Goal: Task Accomplishment & Management: Use online tool/utility

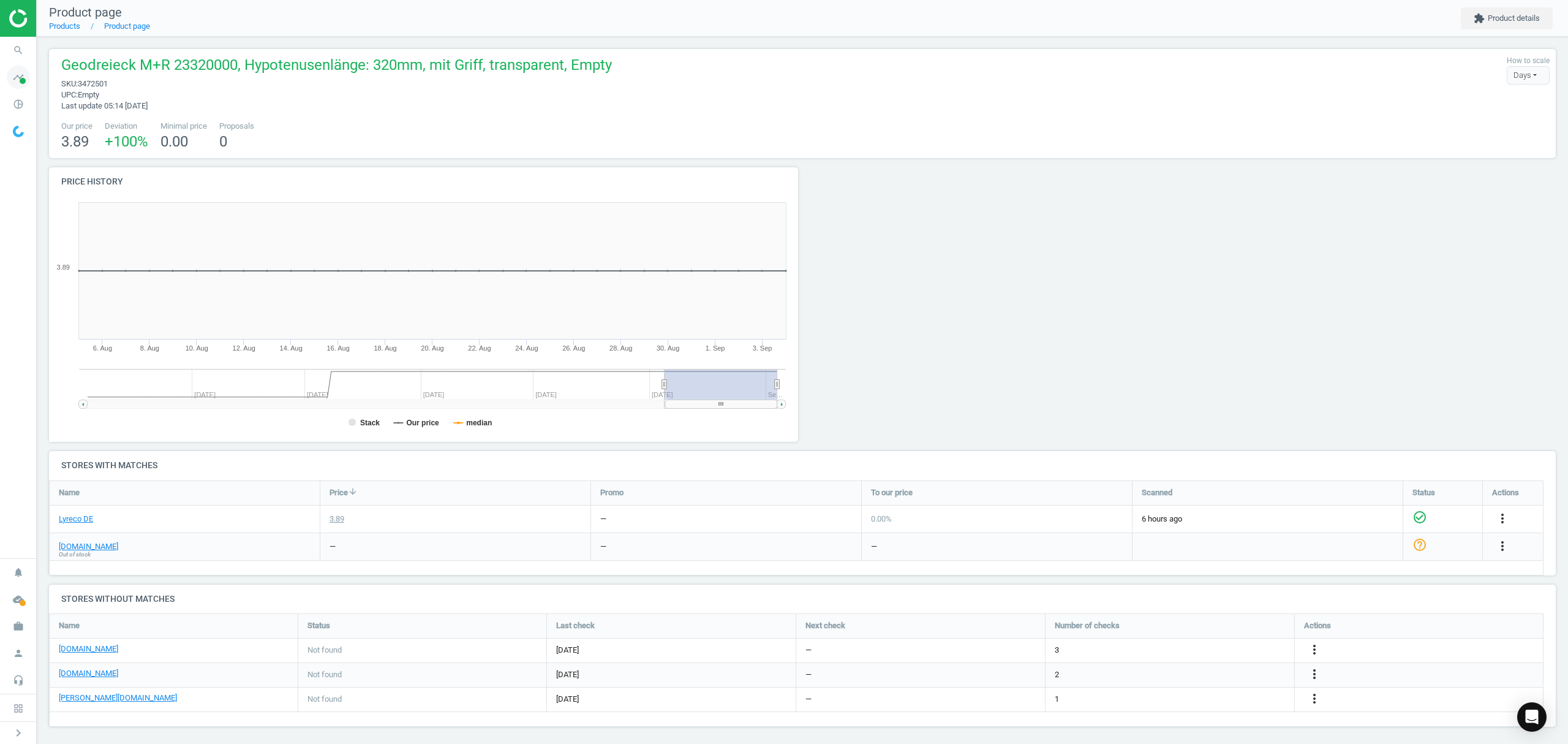
scroll to position [138, 1519]
click at [17, 11] on img at bounding box center [53, 18] width 87 height 19
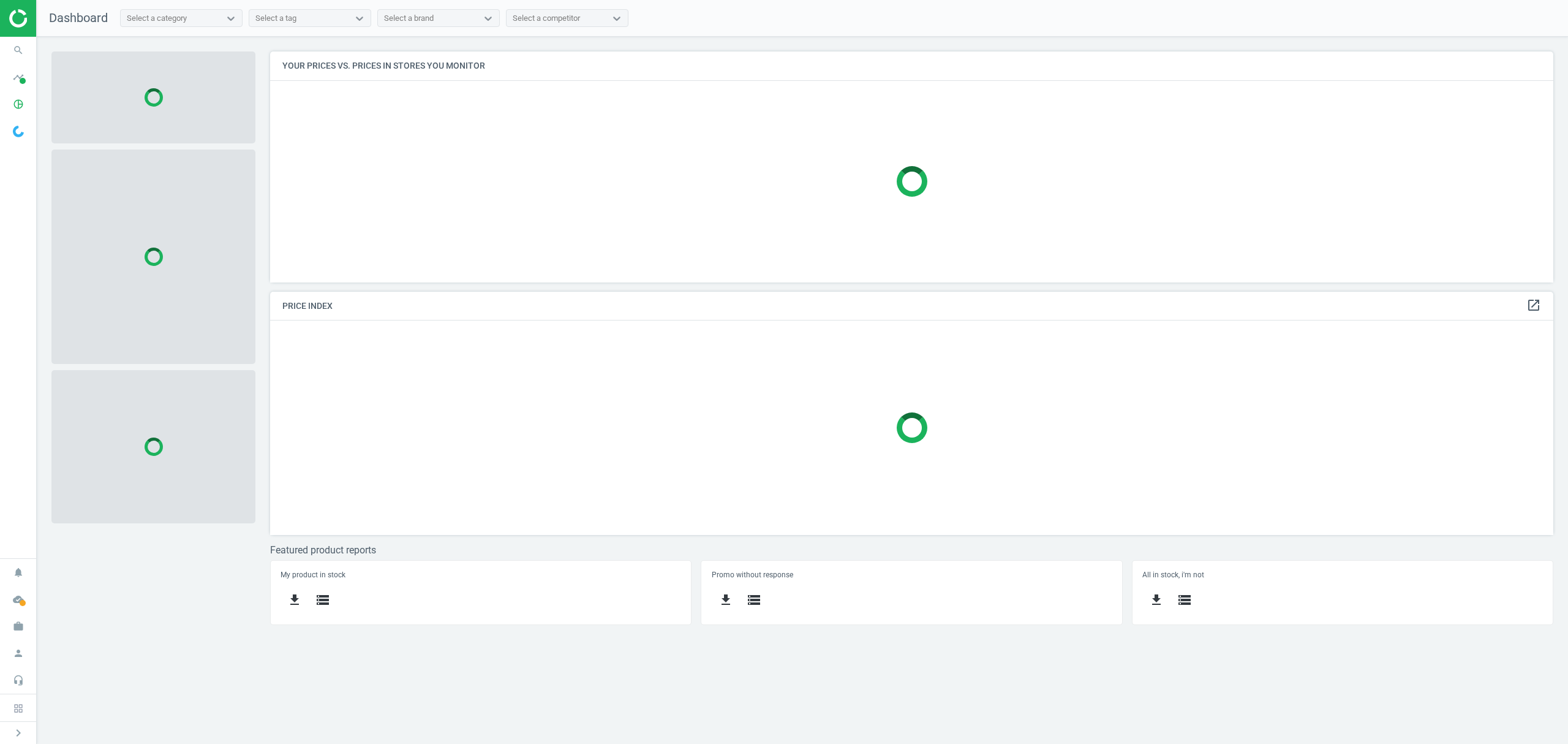
scroll to position [256, 1308]
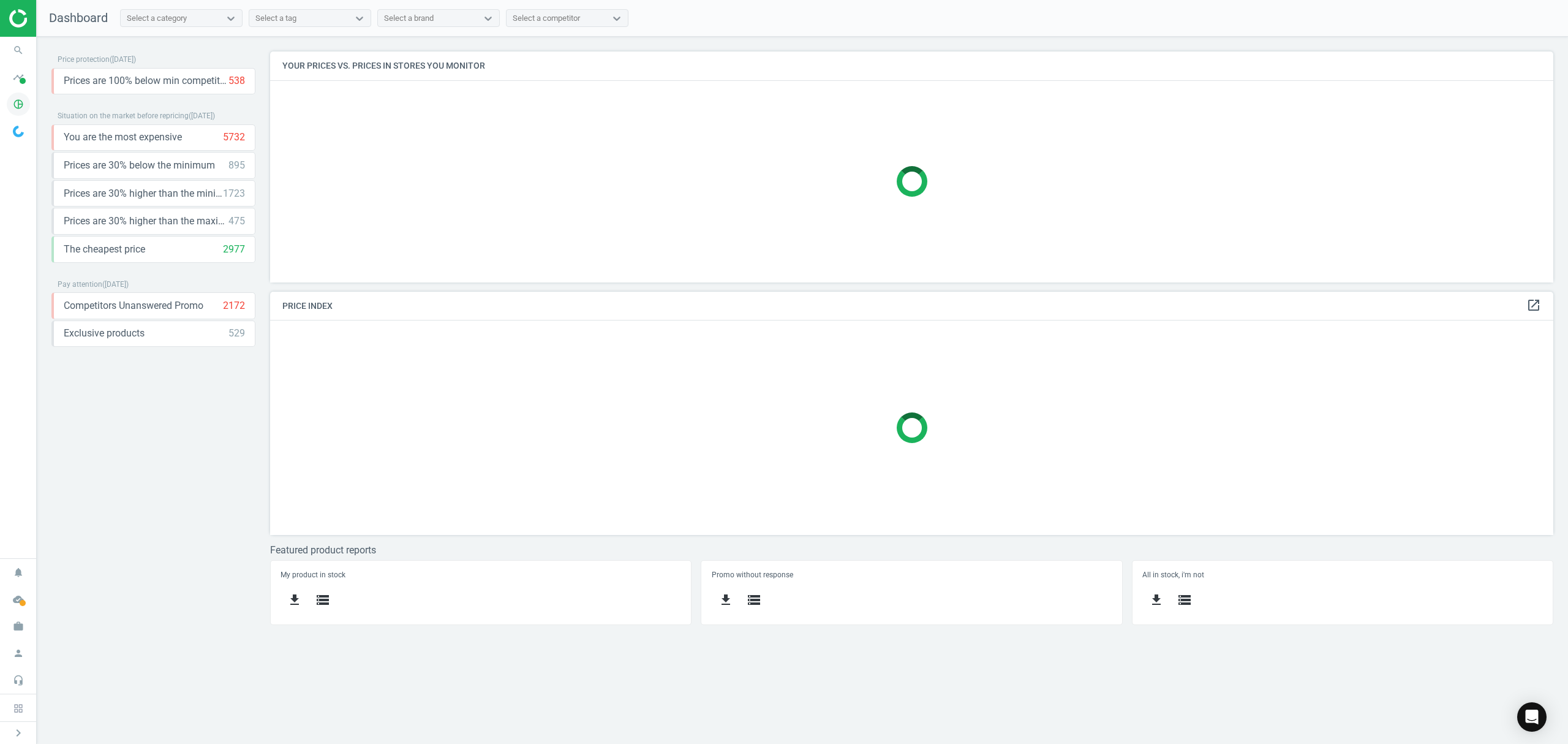
click at [20, 105] on icon "pie_chart_outlined" at bounding box center [19, 104] width 23 height 23
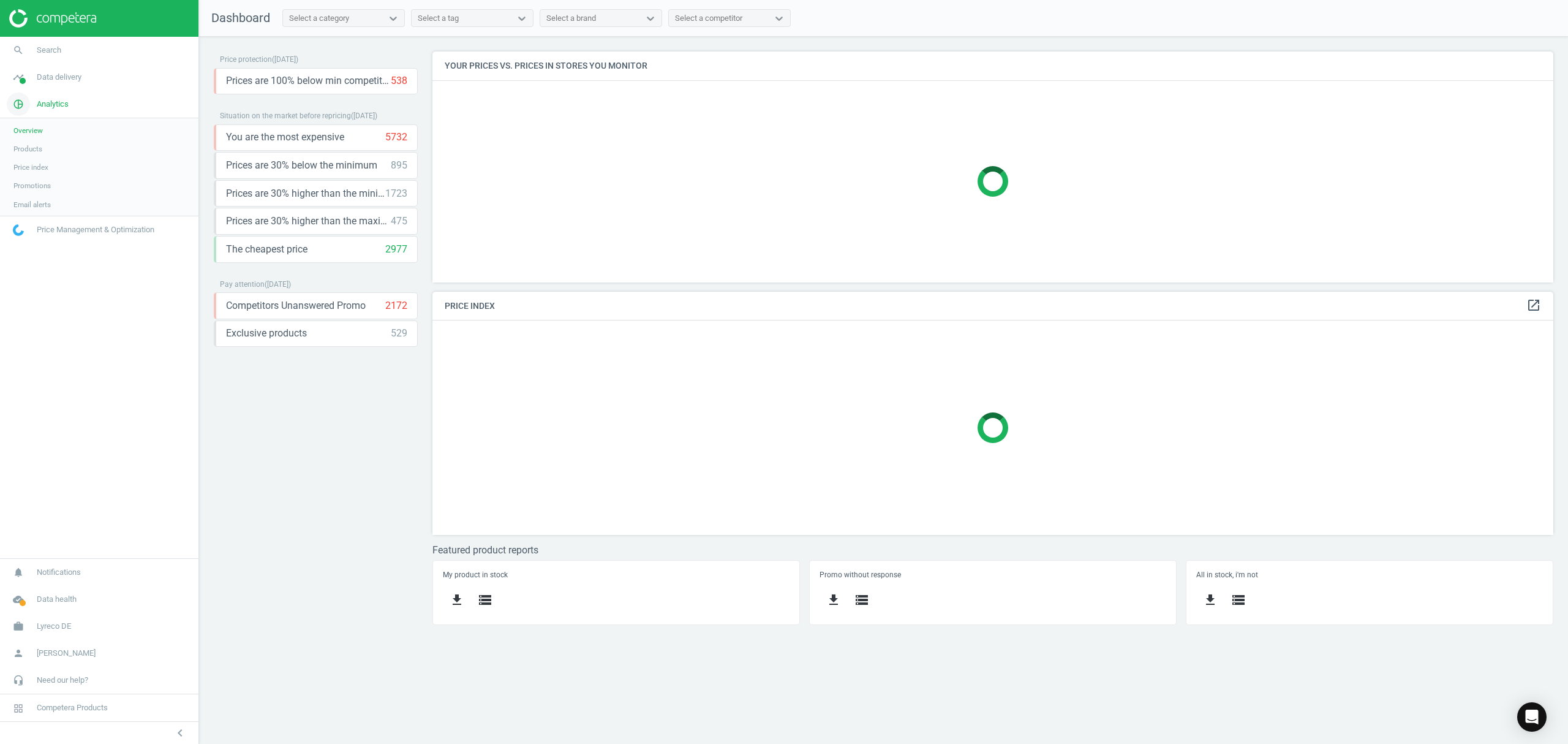
scroll to position [6, 6]
click at [36, 149] on span "Products" at bounding box center [28, 149] width 28 height 10
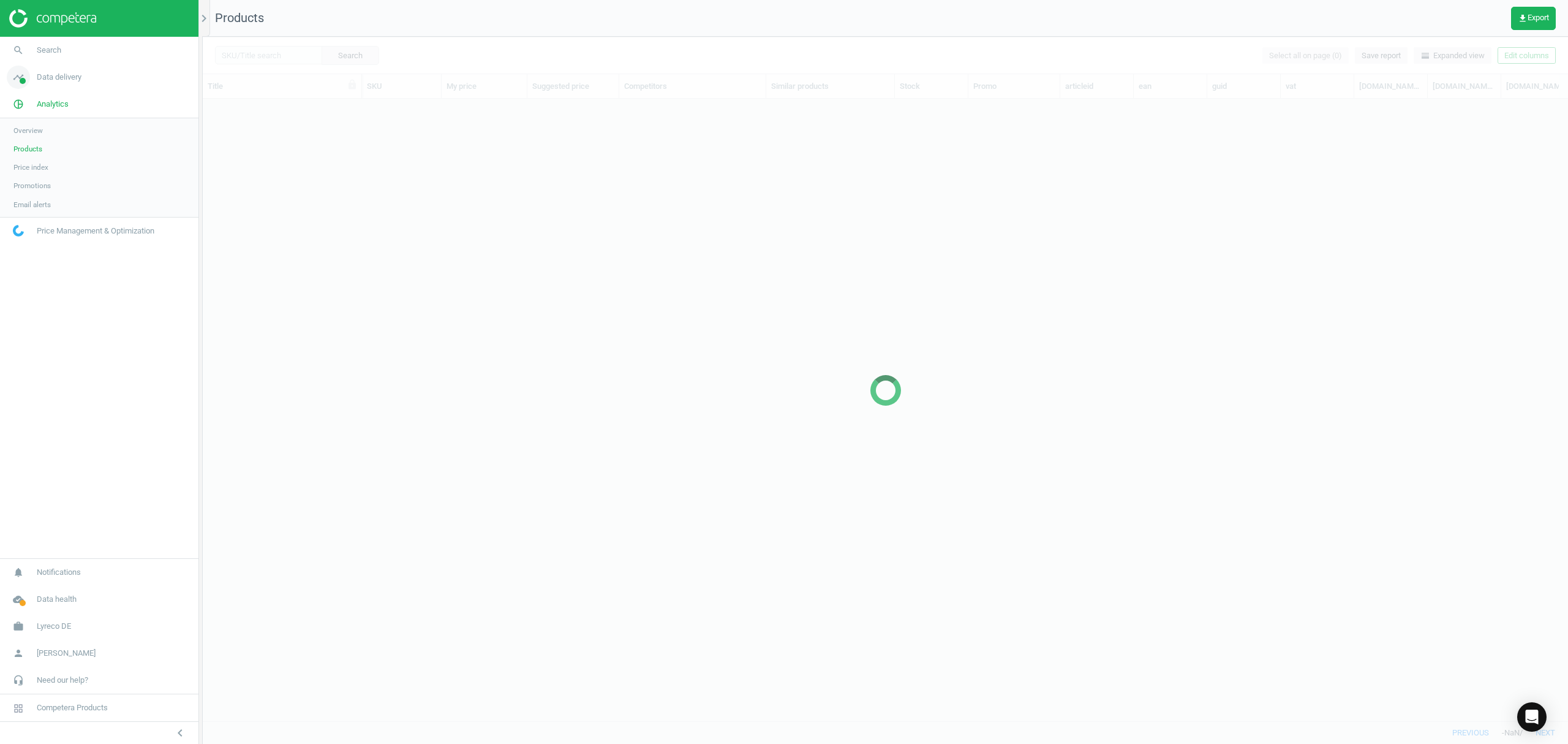
scroll to position [596, 1353]
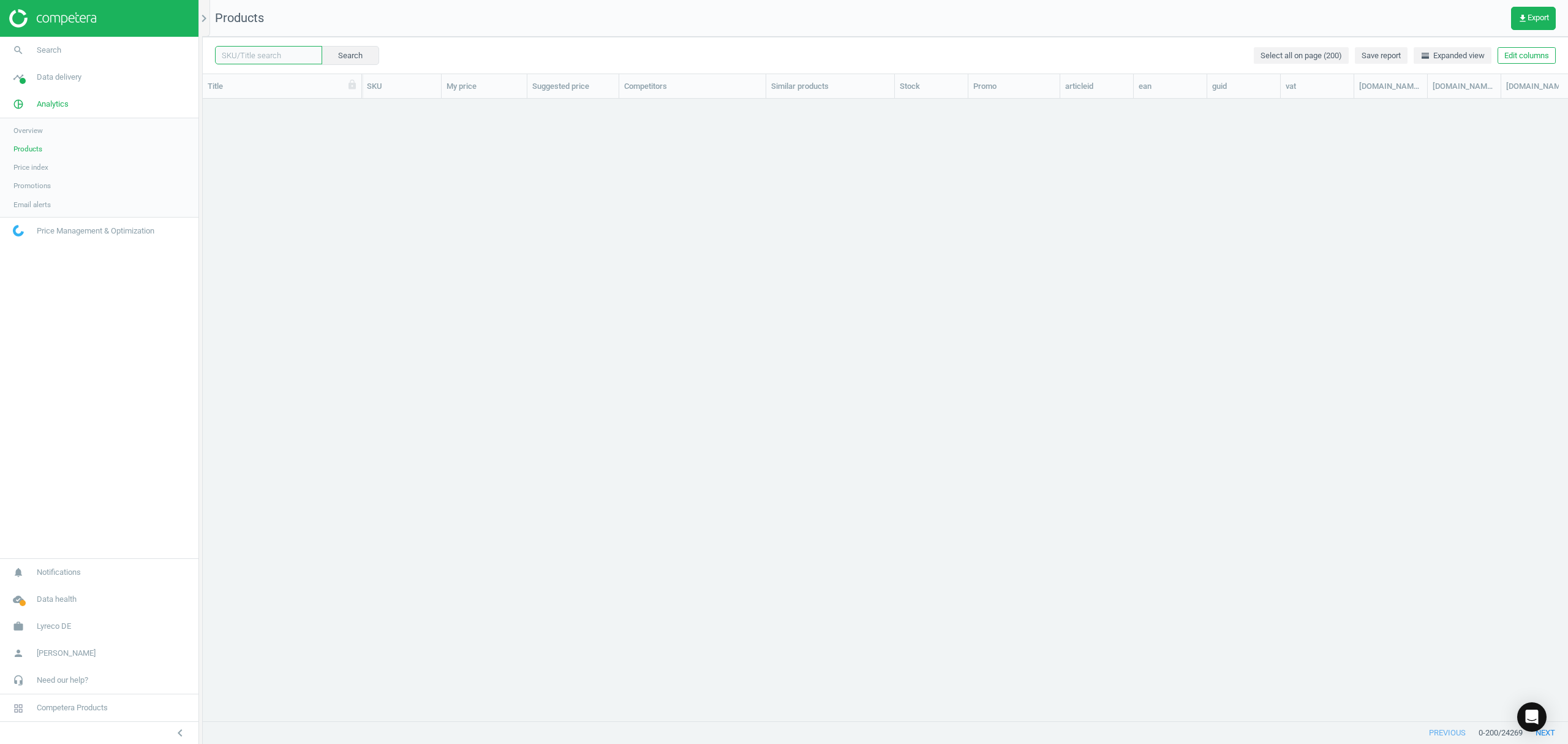
click at [248, 60] on input "text" at bounding box center [269, 55] width 107 height 19
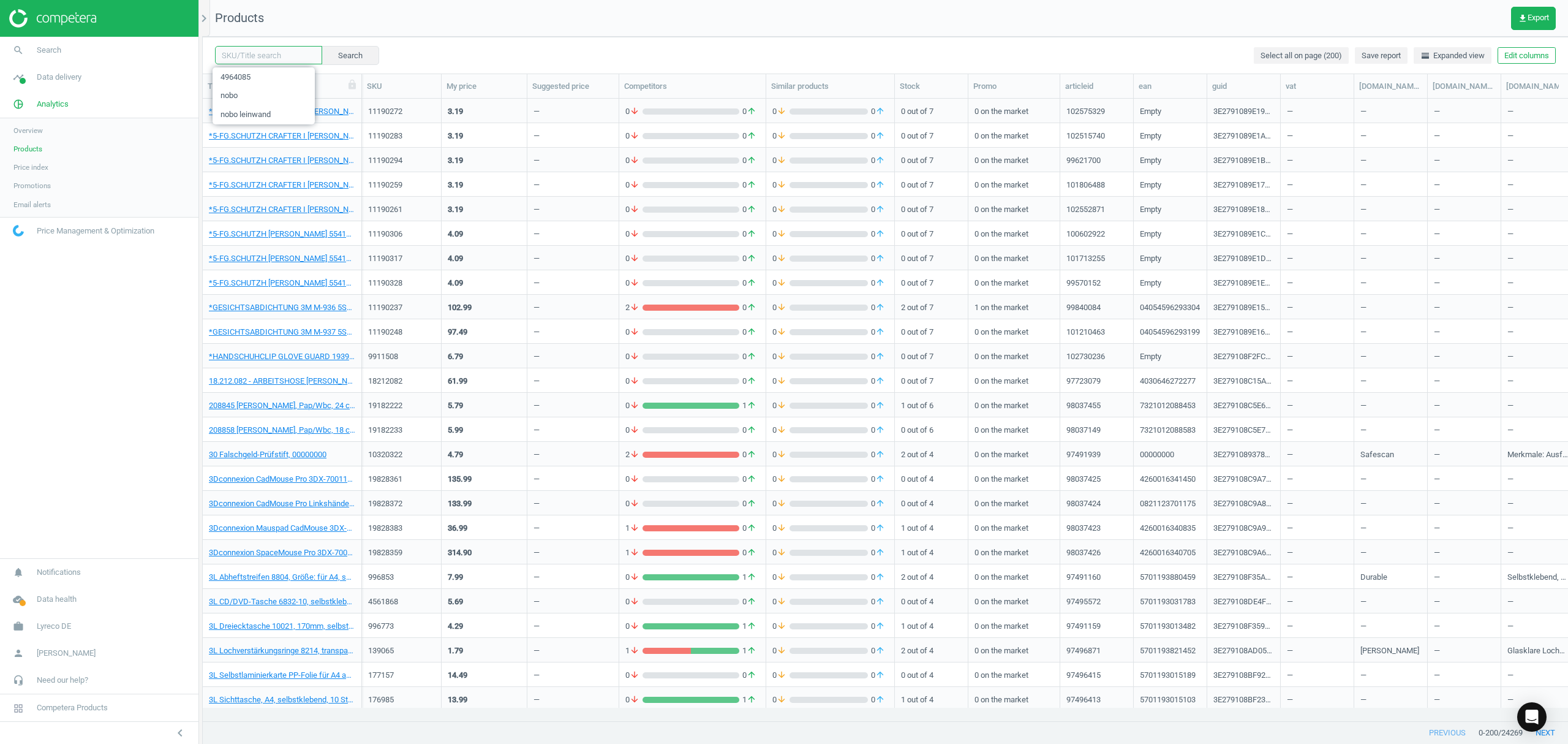
paste input "11118136"
type input "11118136"
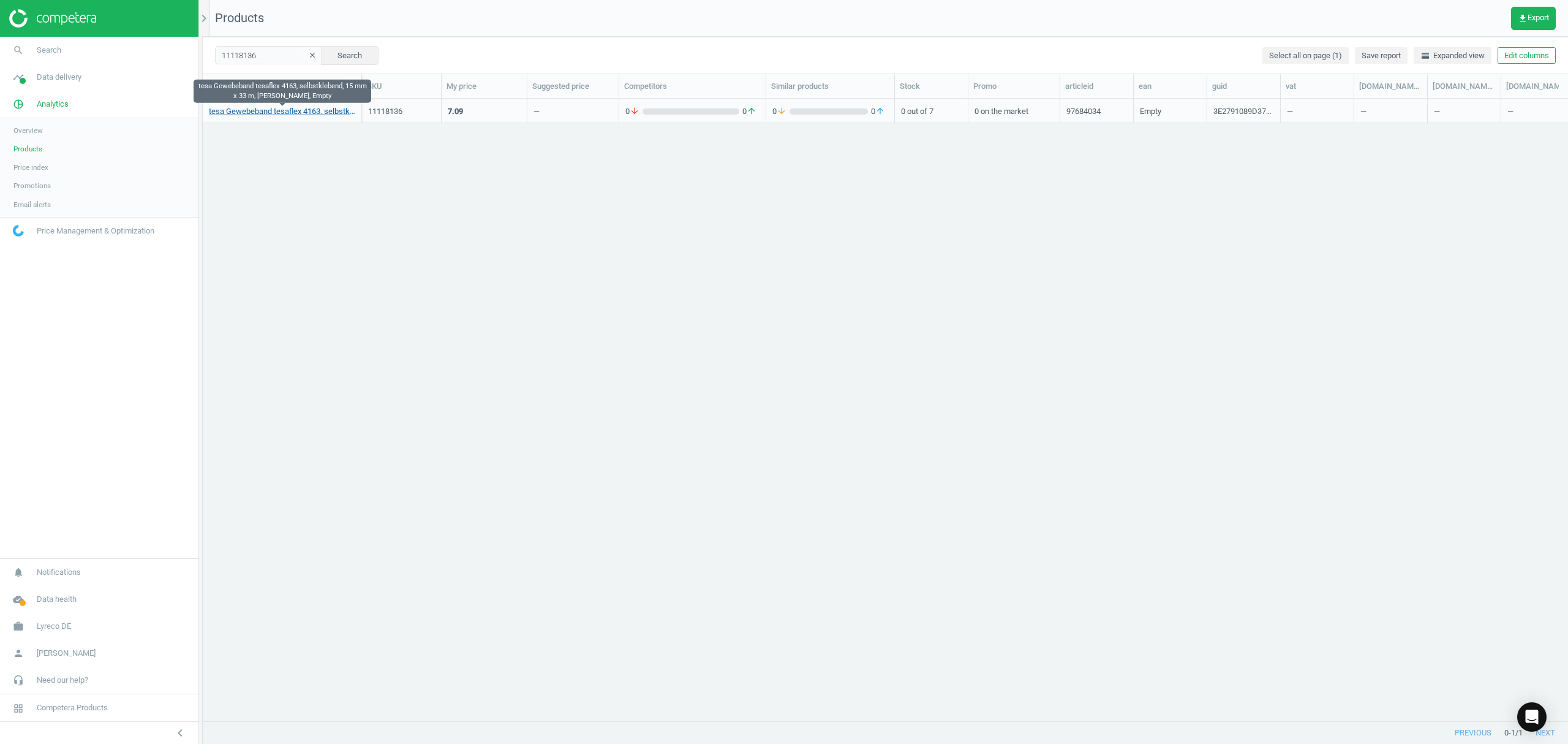
click at [287, 113] on link "tesa Gewebeband tesaflex 4163, selbstklebend, 15 mm x 33 m, schwarz, Empty" at bounding box center [282, 111] width 146 height 11
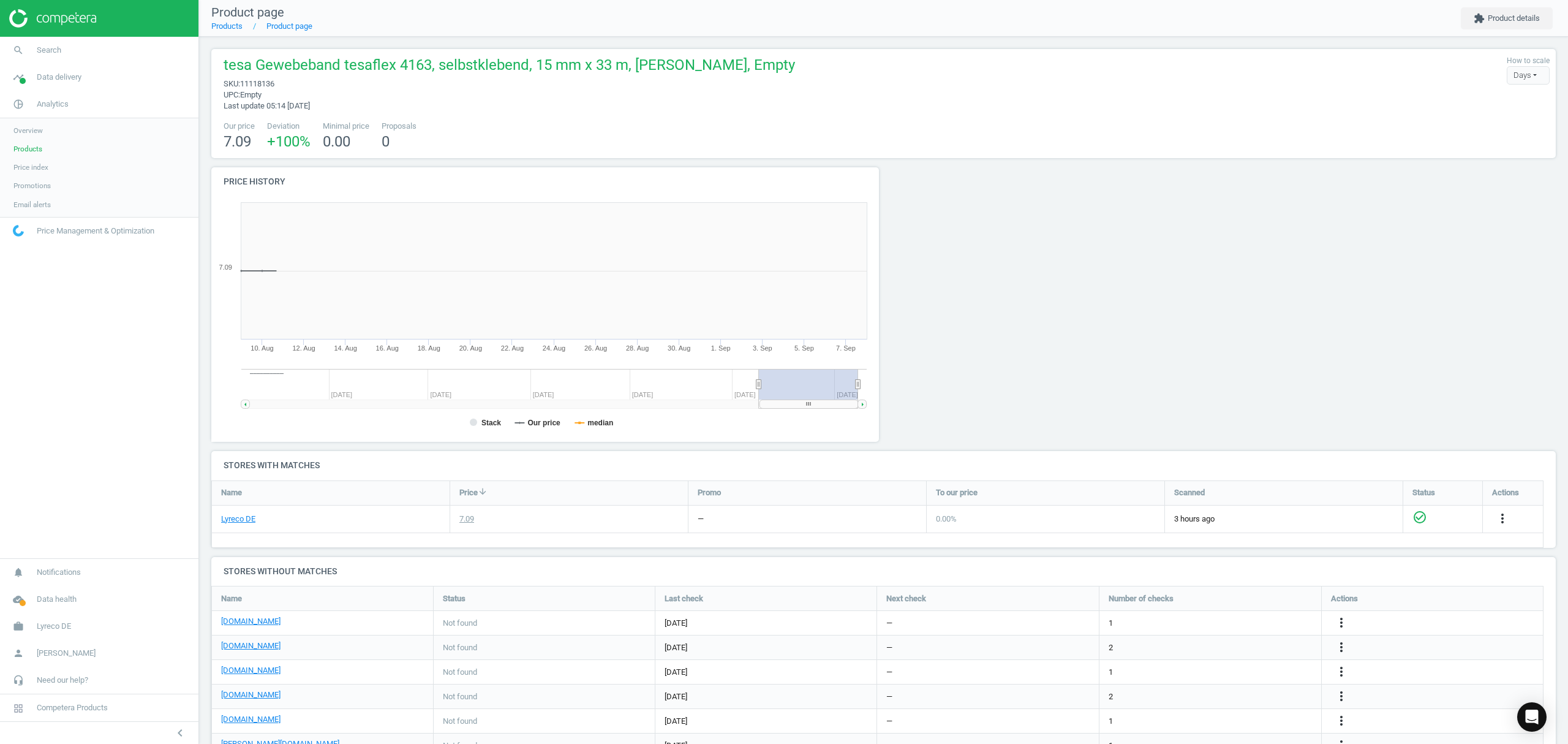
scroll to position [271, 687]
click at [230, 28] on link "Products" at bounding box center [226, 26] width 31 height 9
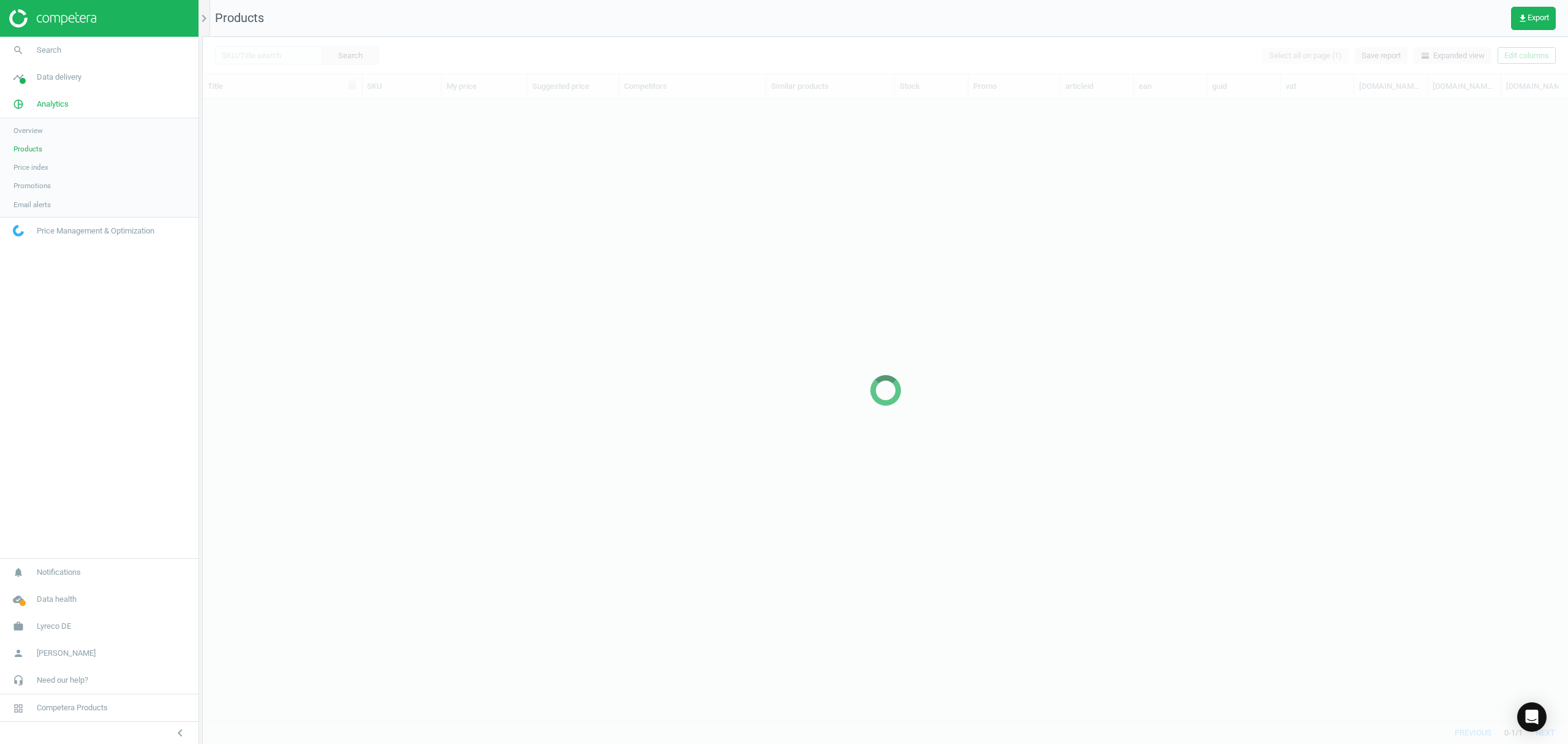
scroll to position [596, 1353]
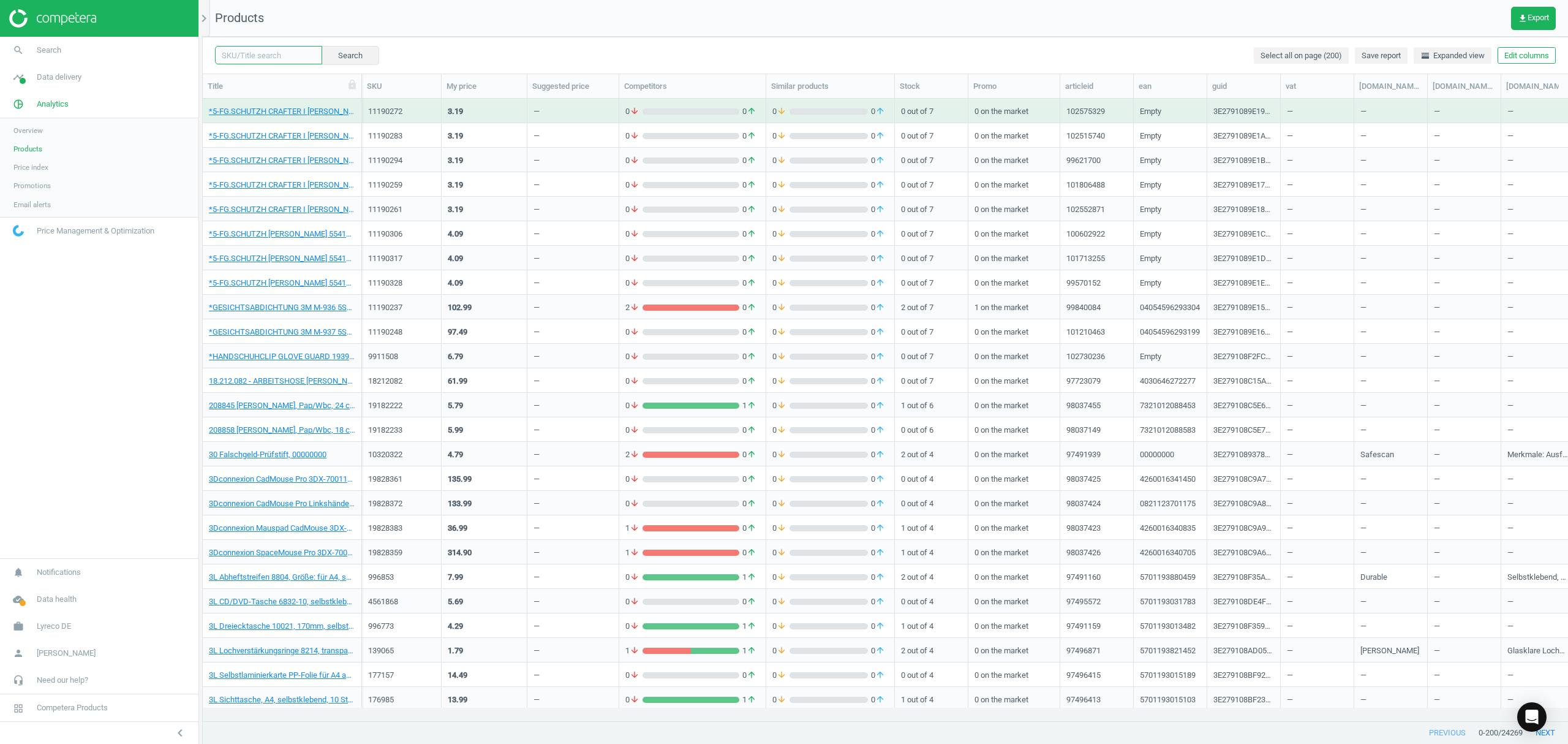
click at [258, 54] on input "text" at bounding box center [269, 55] width 107 height 19
paste input "5023764"
type input "5023764"
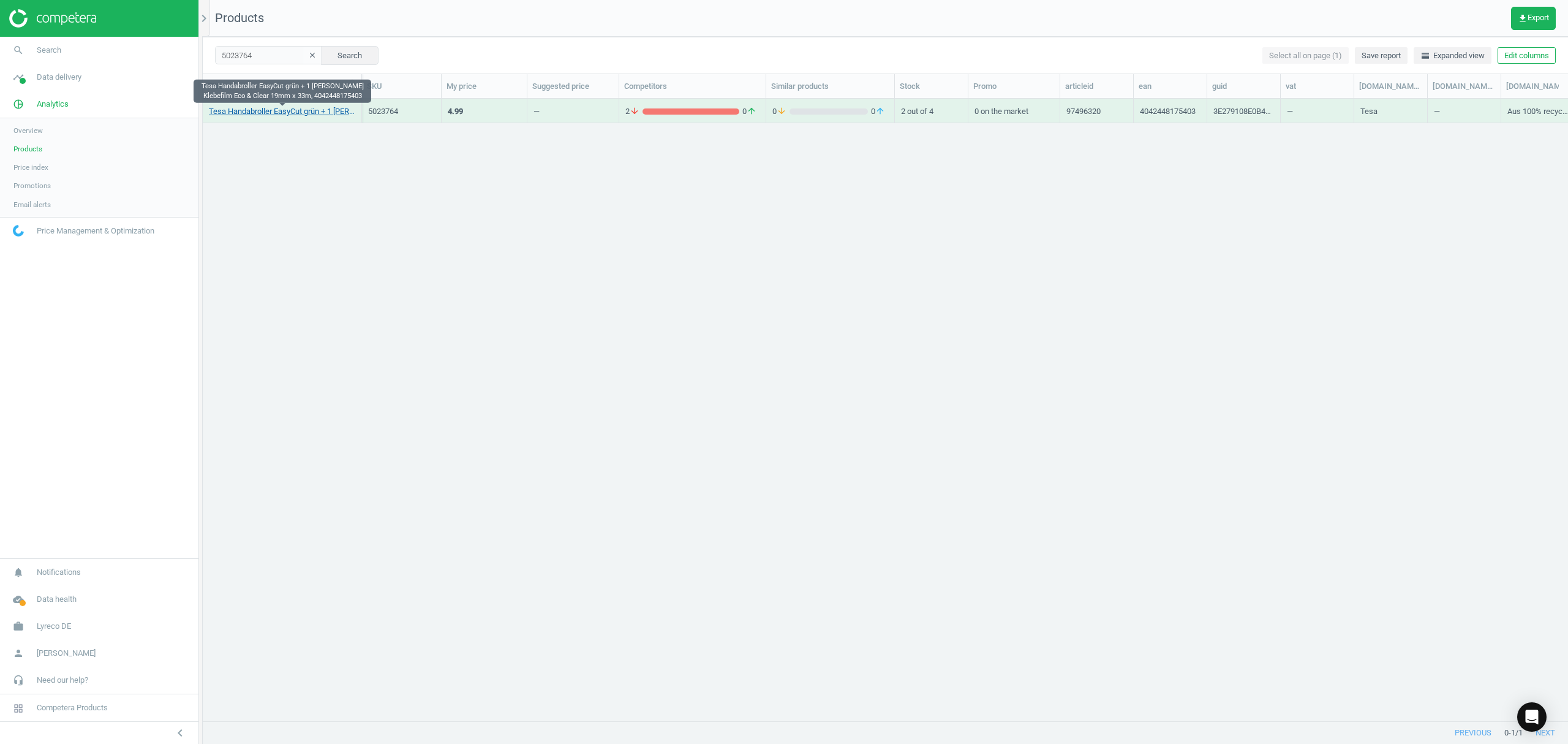
click at [280, 113] on link "Tesa Handabroller EasyCut grün + 1 Rolle Klebefilm Eco & Clear 19mm x 33m, 4042…" at bounding box center [282, 111] width 146 height 11
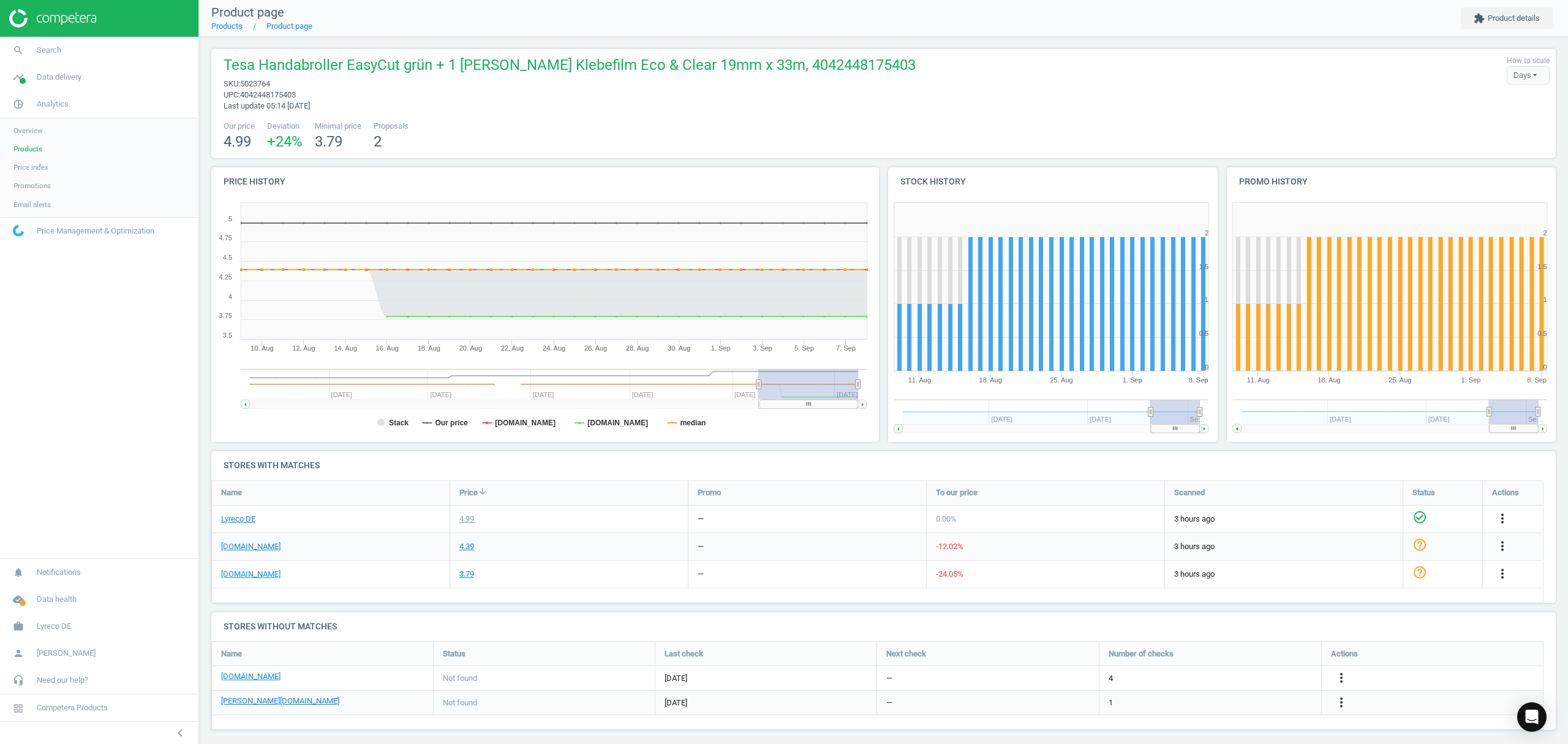
click at [253, 81] on span "5023764" at bounding box center [255, 84] width 30 height 9
click at [253, 82] on span "5023764" at bounding box center [255, 84] width 30 height 9
copy span "5023764"
click at [257, 573] on link "[DOMAIN_NAME]" at bounding box center [250, 574] width 60 height 11
click at [271, 544] on link "[DOMAIN_NAME]" at bounding box center [250, 546] width 60 height 11
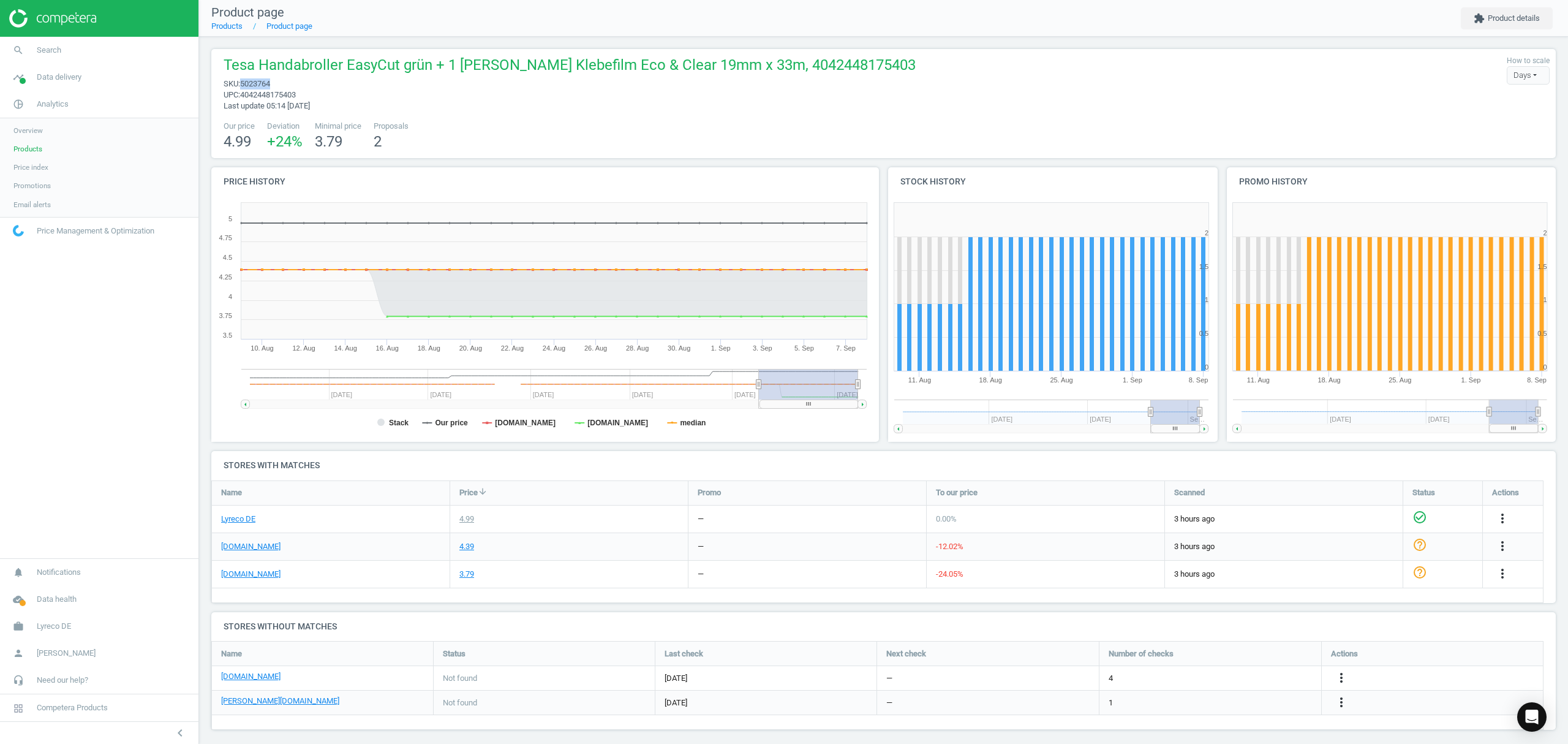
copy span "5023764"
click at [1502, 547] on icon "more_vert" at bounding box center [1502, 546] width 15 height 15
click at [1363, 576] on link "Edit URL/product option" at bounding box center [1407, 574] width 168 height 19
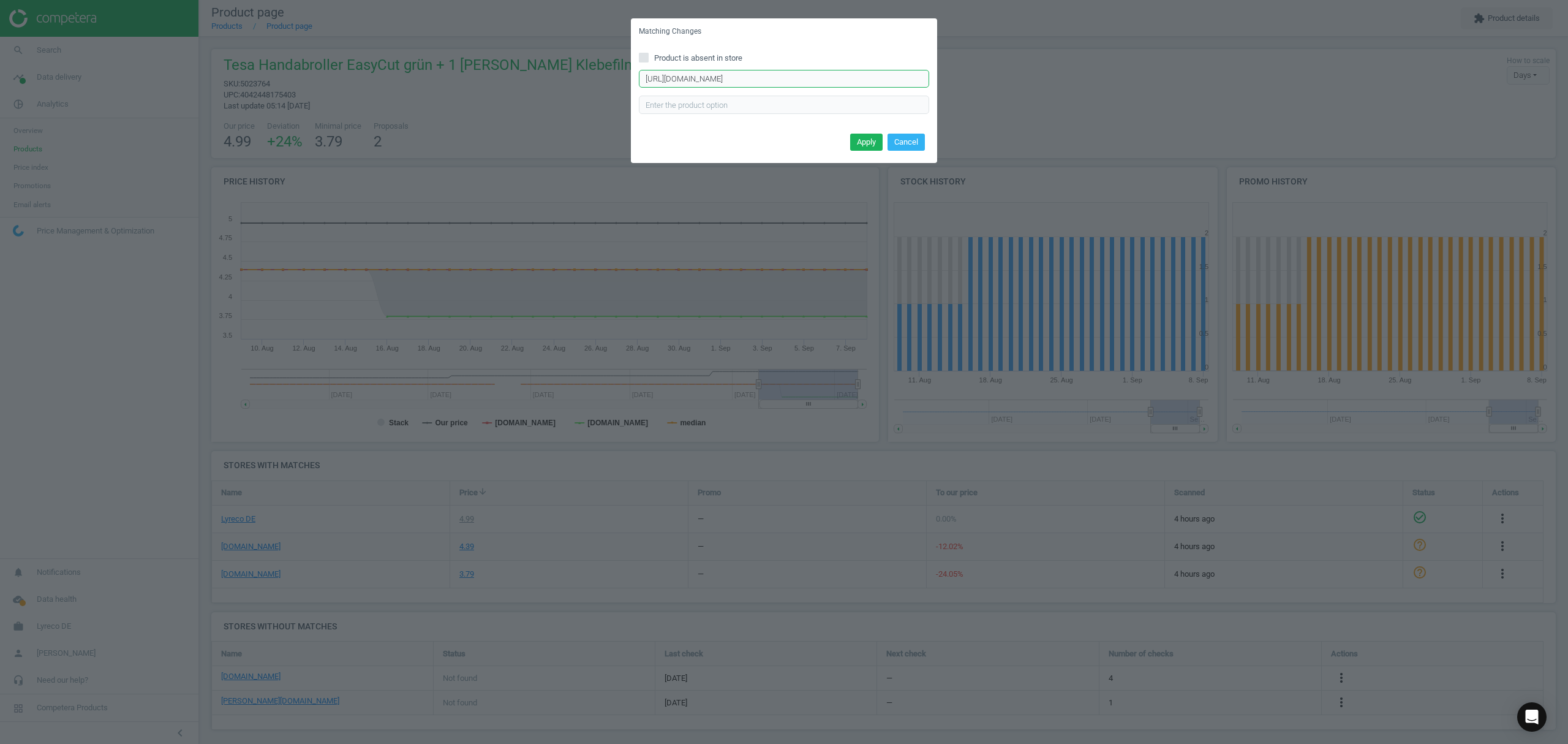
click at [736, 79] on input "https://www.bueromarkt-ag.de/klebefilmabroller_tesa_57956_easy_cut_ecologo_grue…" at bounding box center [784, 78] width 290 height 19
click at [643, 57] on input "Product is absent in store" at bounding box center [643, 57] width 8 height 8
checkbox input "true"
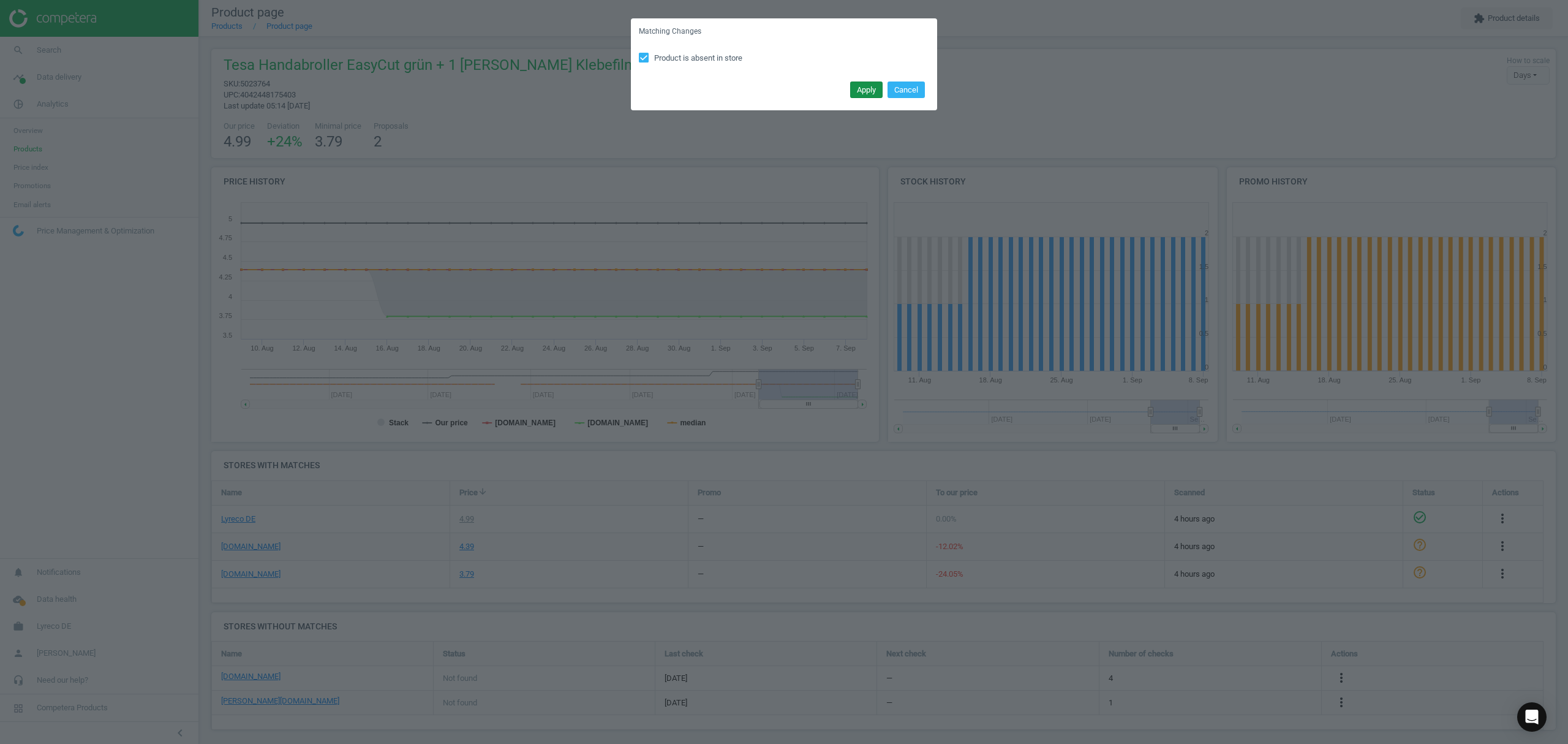
click at [869, 85] on button "Apply" at bounding box center [866, 90] width 32 height 17
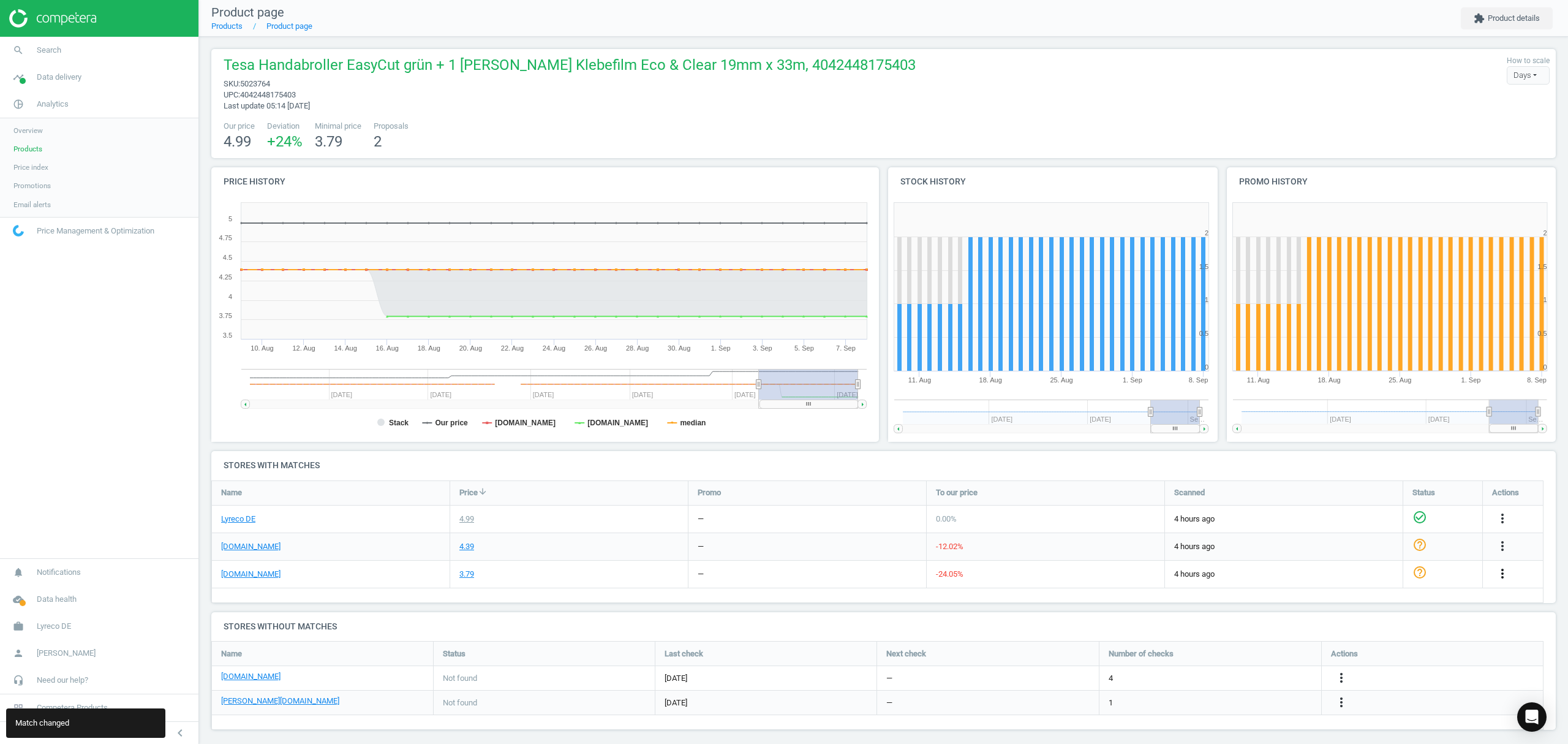
click at [1499, 571] on icon "more_vert" at bounding box center [1502, 573] width 15 height 15
click at [1351, 602] on link "Edit URL/product option" at bounding box center [1407, 602] width 168 height 19
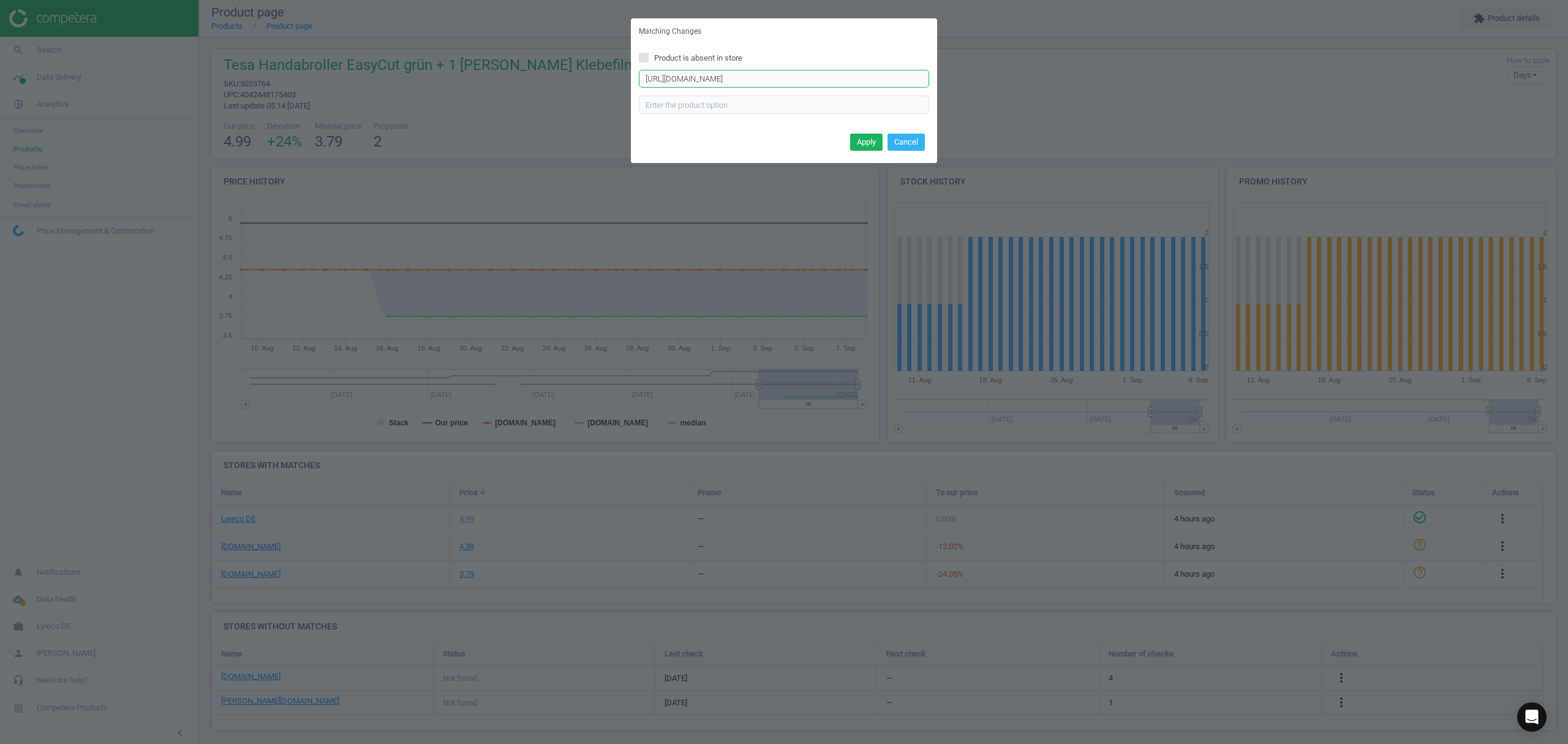
click at [738, 76] on input "https://www.office-discount.de/tesa-easy-cut-klebefilmabroller-337691" at bounding box center [784, 78] width 290 height 19
click at [645, 54] on input "Product is absent in store" at bounding box center [643, 57] width 8 height 8
checkbox input "true"
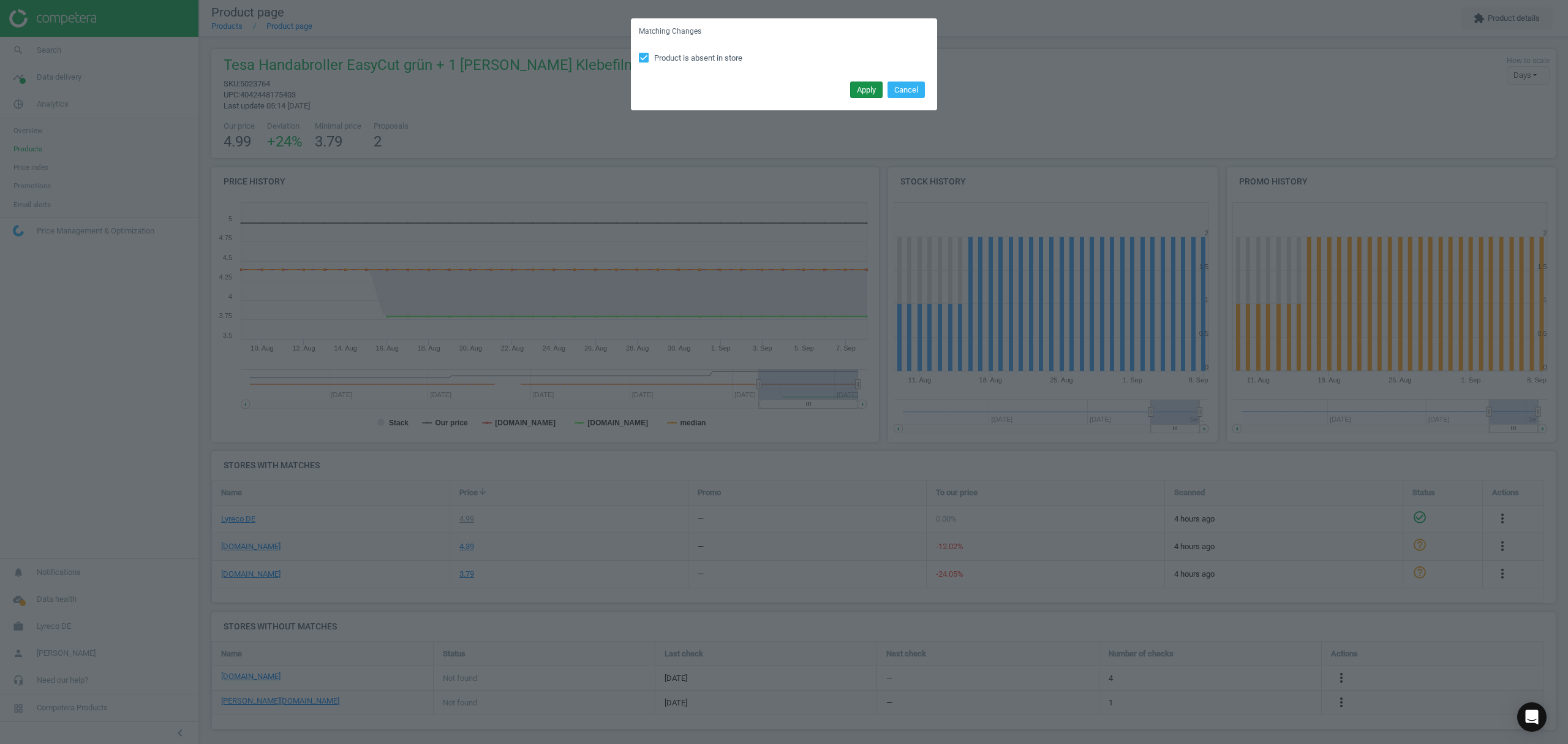
click at [865, 94] on button "Apply" at bounding box center [866, 90] width 32 height 17
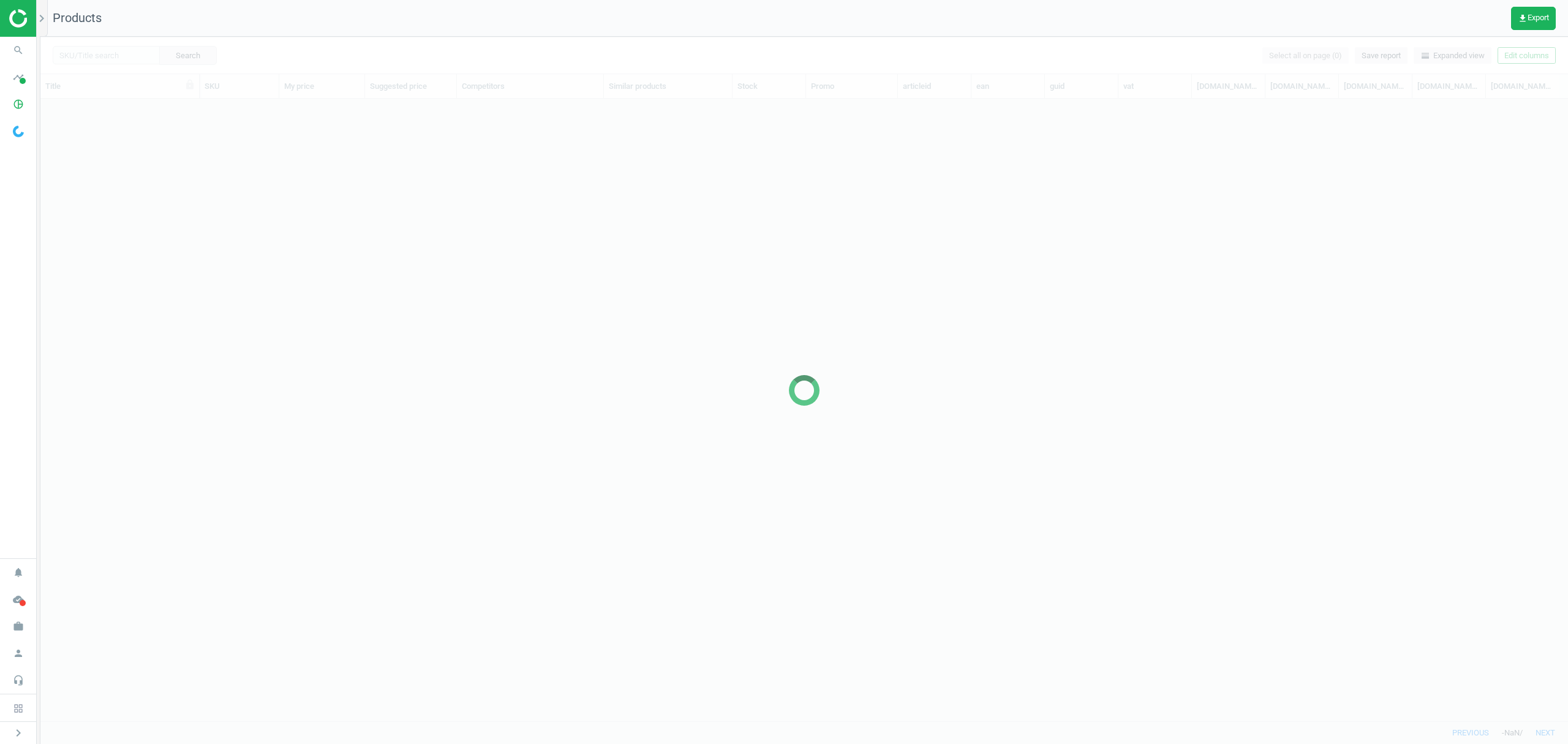
scroll to position [596, 1515]
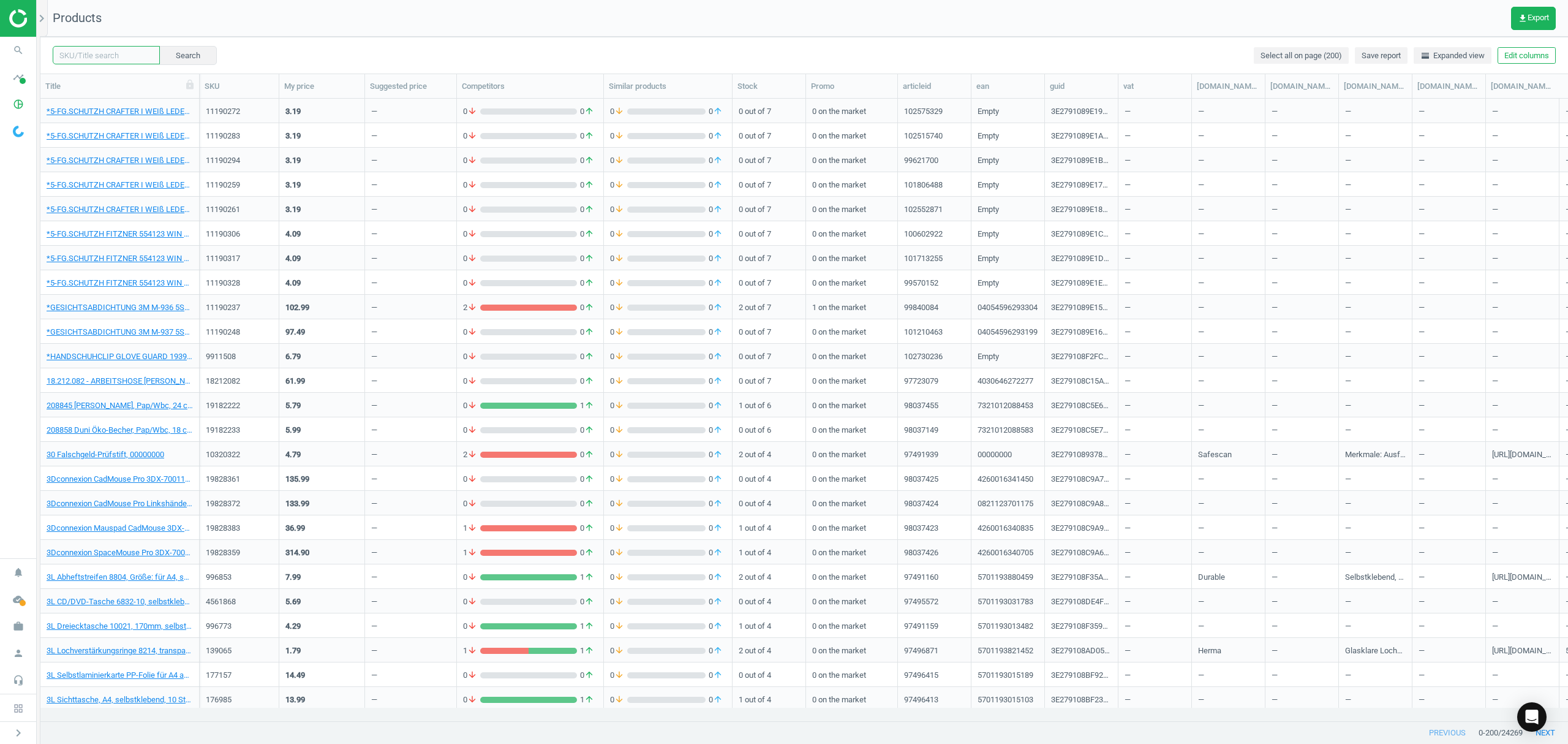
click at [97, 54] on input "text" at bounding box center [106, 55] width 107 height 19
paste input "18796408"
type input "18796408"
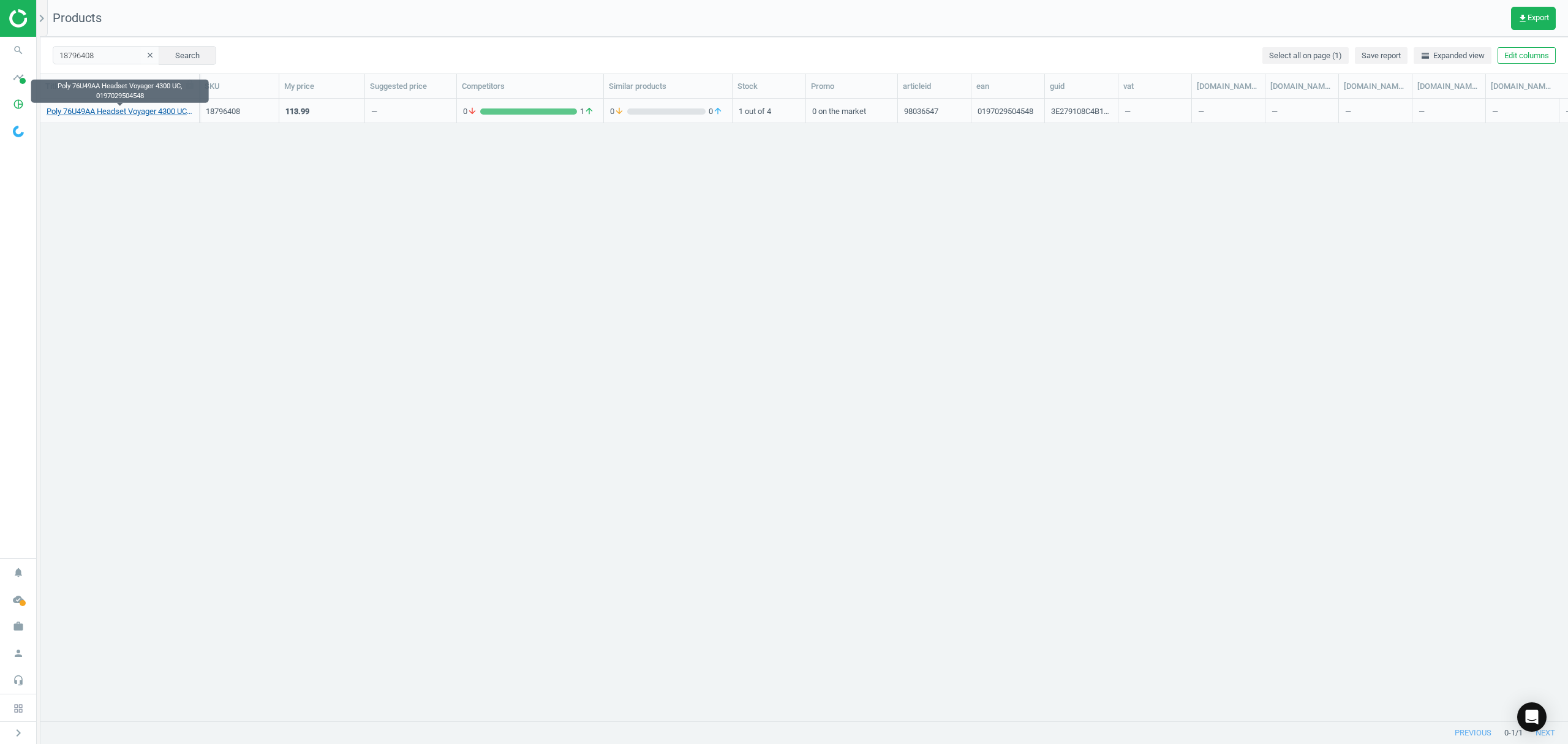
click at [121, 111] on link "Poly 76U49AA Headset Voyager 4300 UC, 0197029504548" at bounding box center [119, 111] width 146 height 11
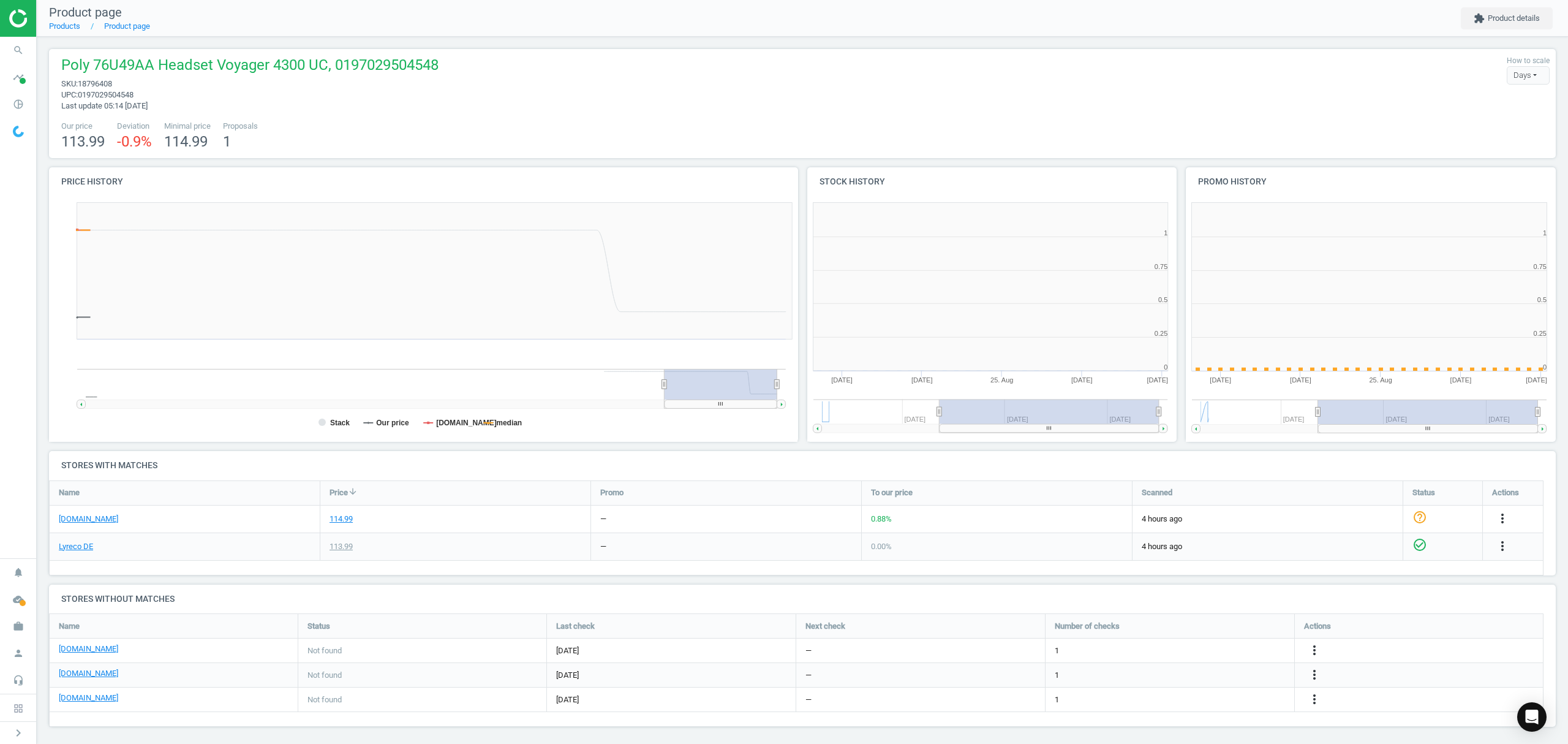
scroll to position [271, 392]
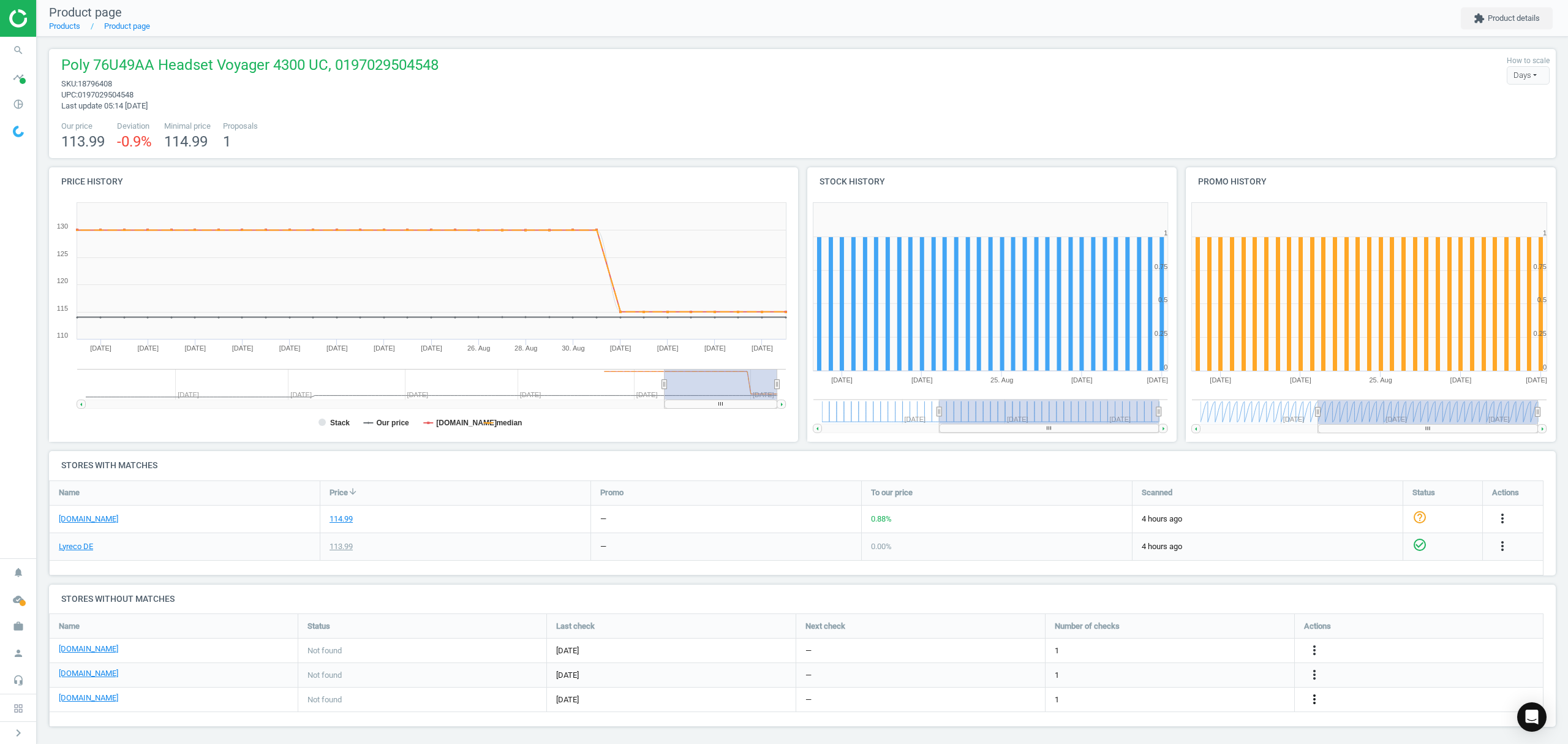
click at [1313, 696] on icon "more_vert" at bounding box center [1314, 699] width 15 height 15
click at [1208, 700] on link "Edit URL/product option" at bounding box center [1218, 700] width 168 height 19
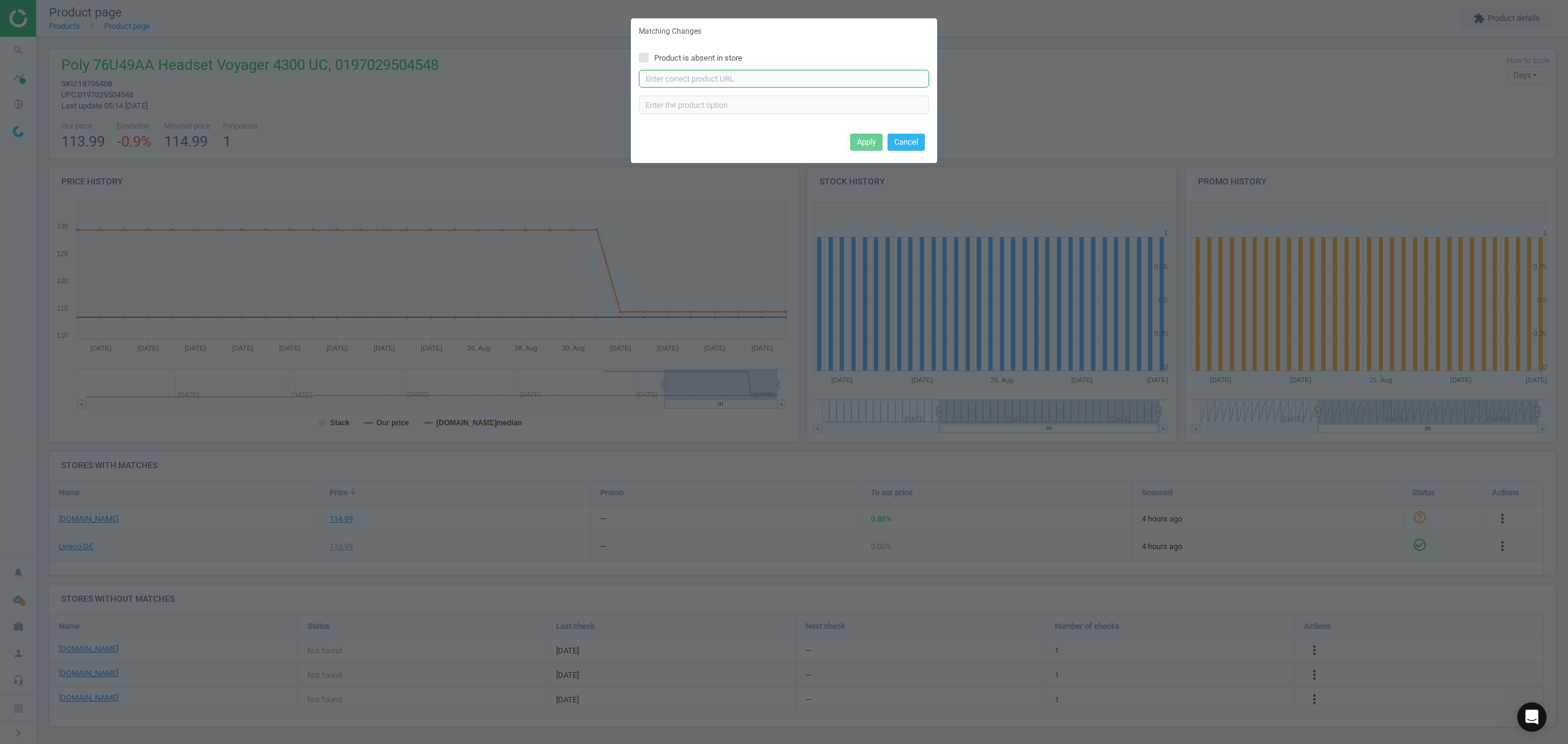
click at [762, 74] on input "text" at bounding box center [784, 78] width 290 height 19
paste input "[URL][DOMAIN_NAME]"
type input "[URL][DOMAIN_NAME]"
click at [868, 143] on button "Apply" at bounding box center [866, 142] width 32 height 17
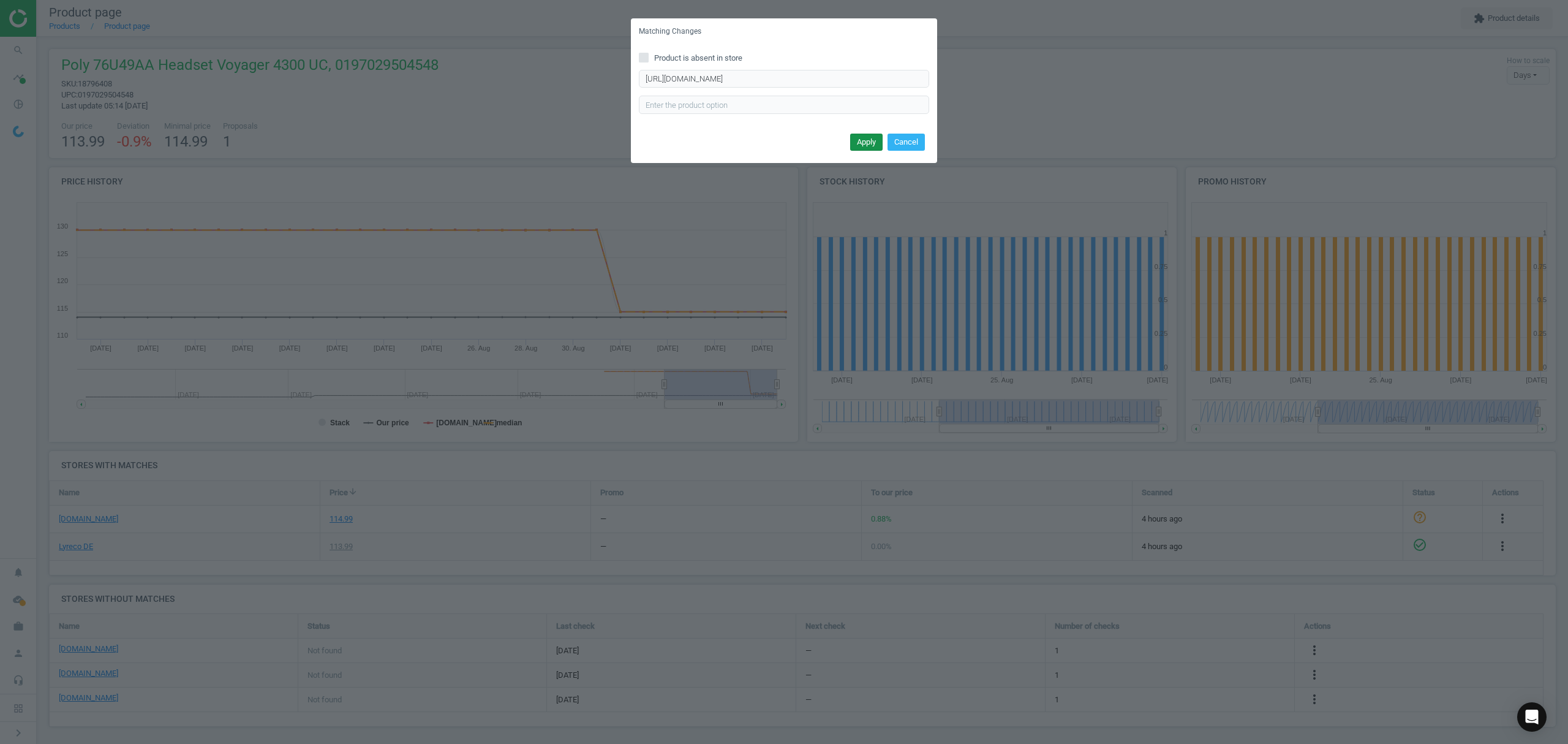
scroll to position [0, 0]
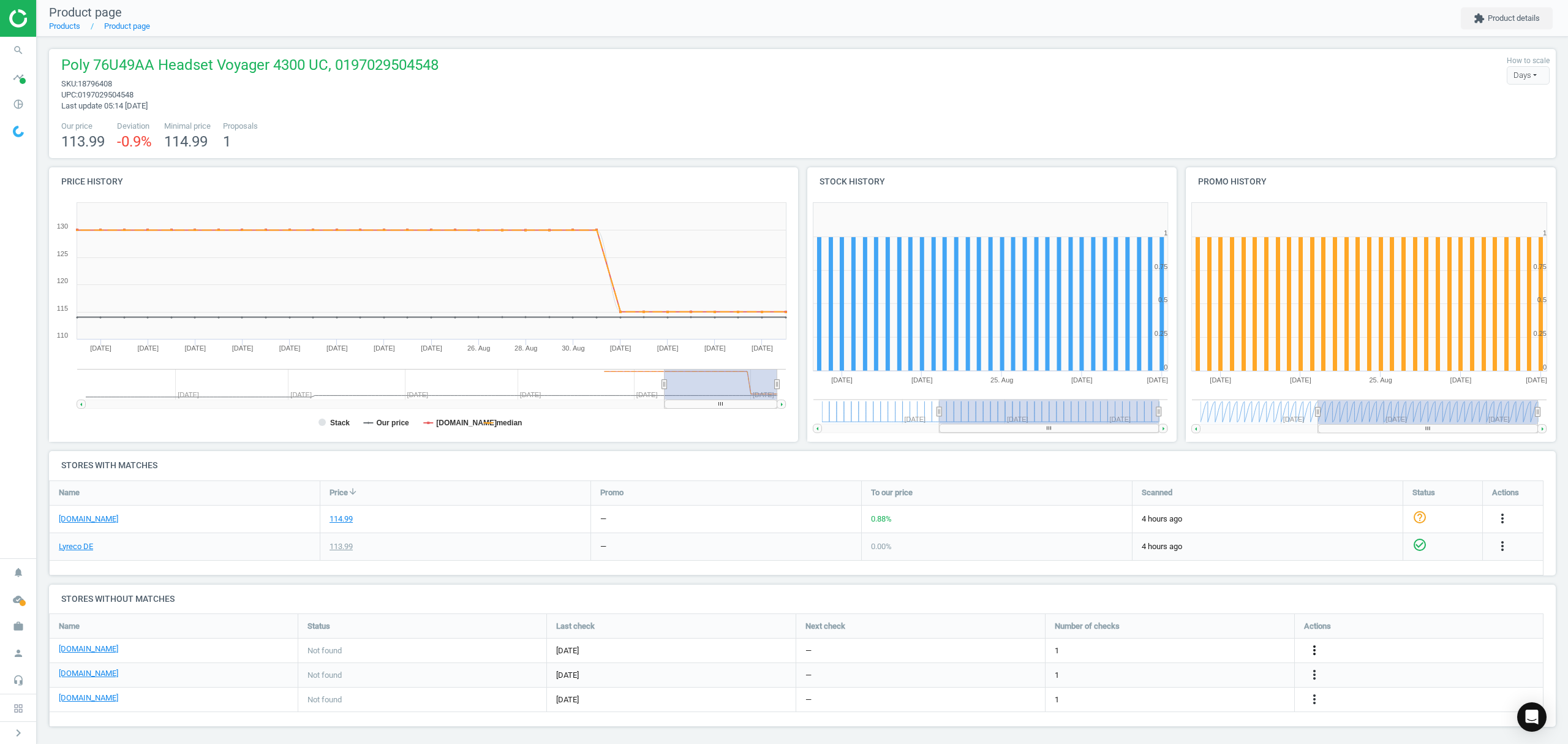
click at [1314, 645] on icon "more_vert" at bounding box center [1314, 650] width 15 height 15
click at [1200, 648] on link "Edit URL/product option" at bounding box center [1218, 651] width 168 height 19
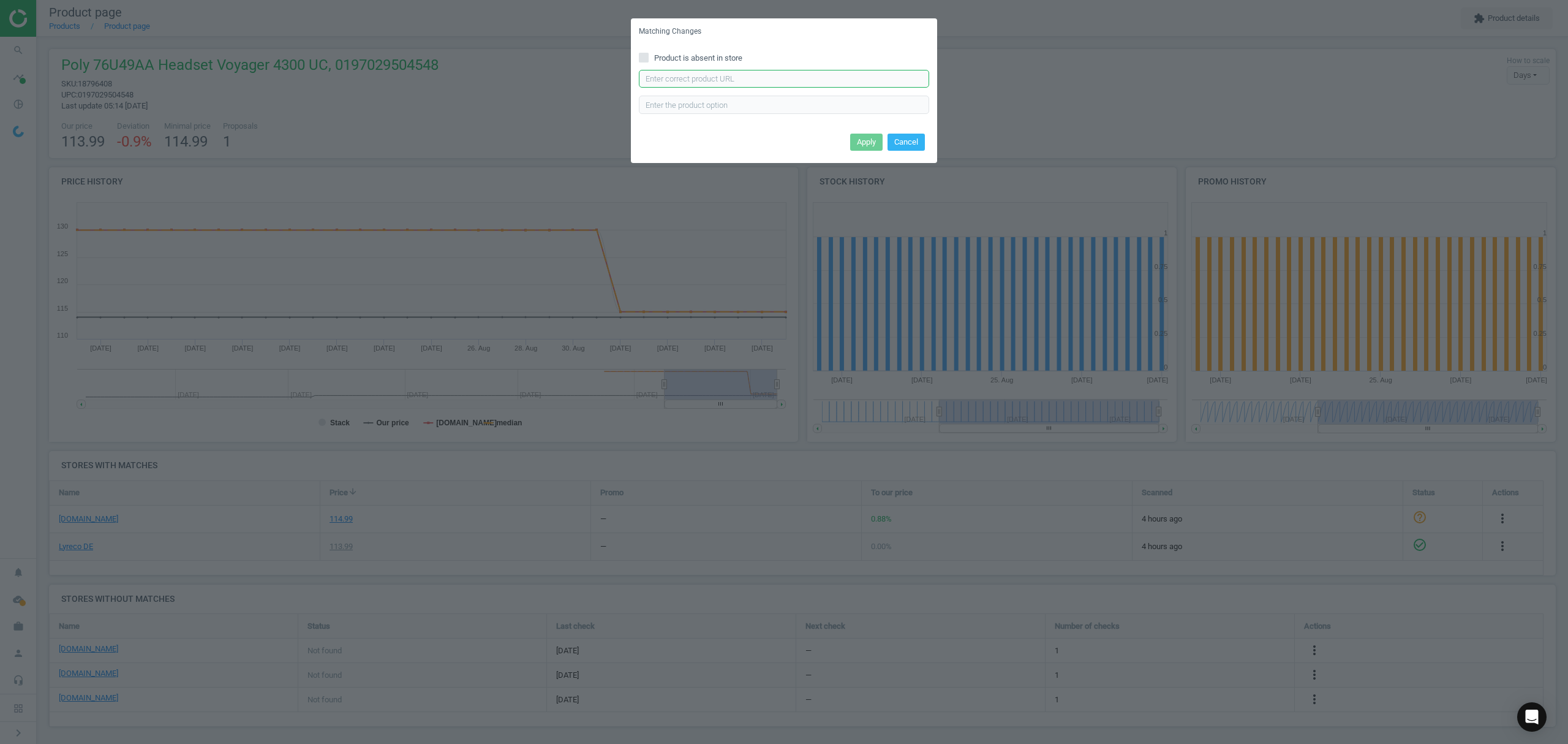
click at [831, 78] on input "text" at bounding box center [784, 78] width 290 height 19
paste input "[URL][DOMAIN_NAME]"
type input "[URL][DOMAIN_NAME]"
click at [870, 142] on button "Apply" at bounding box center [866, 142] width 32 height 17
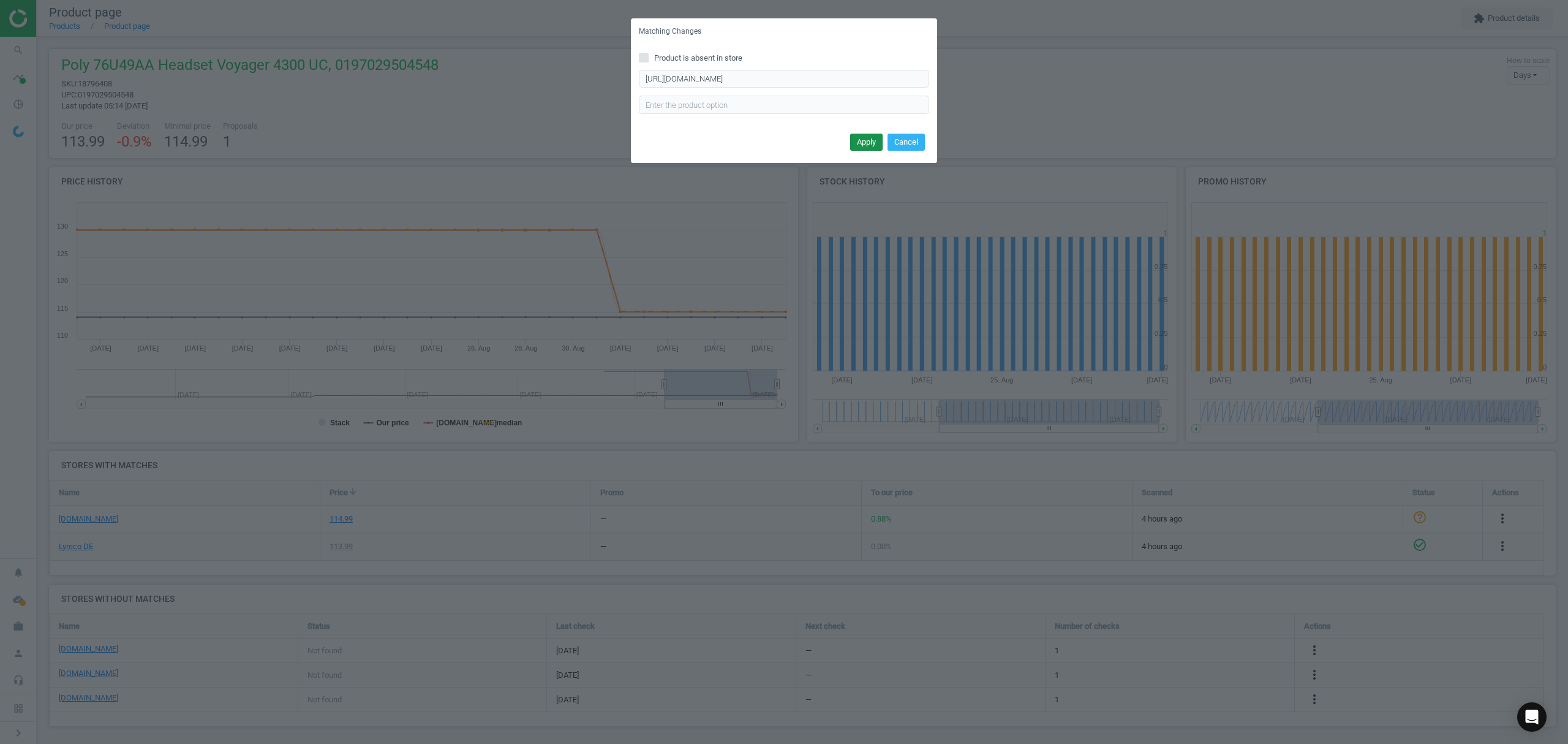
scroll to position [0, 0]
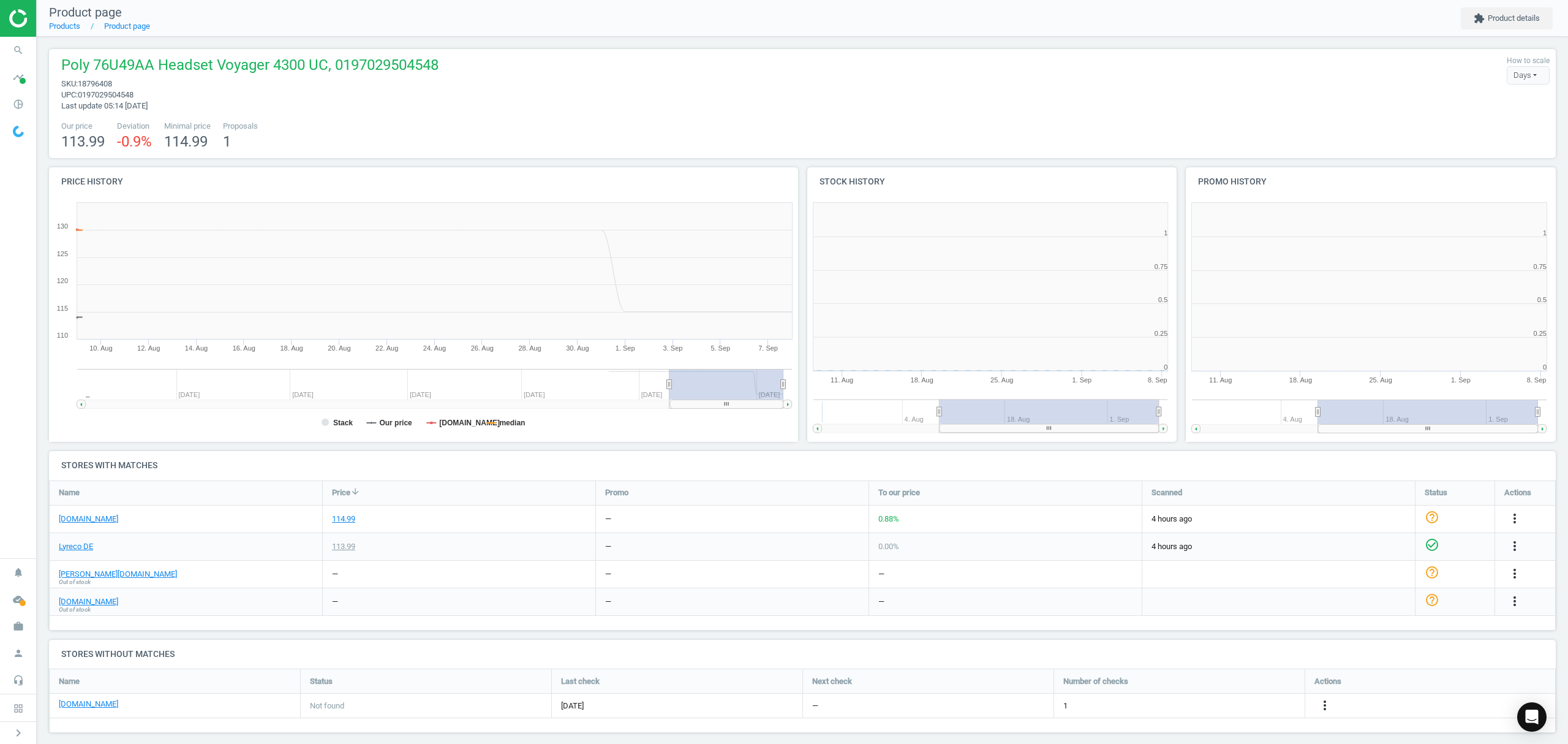
scroll to position [271, 392]
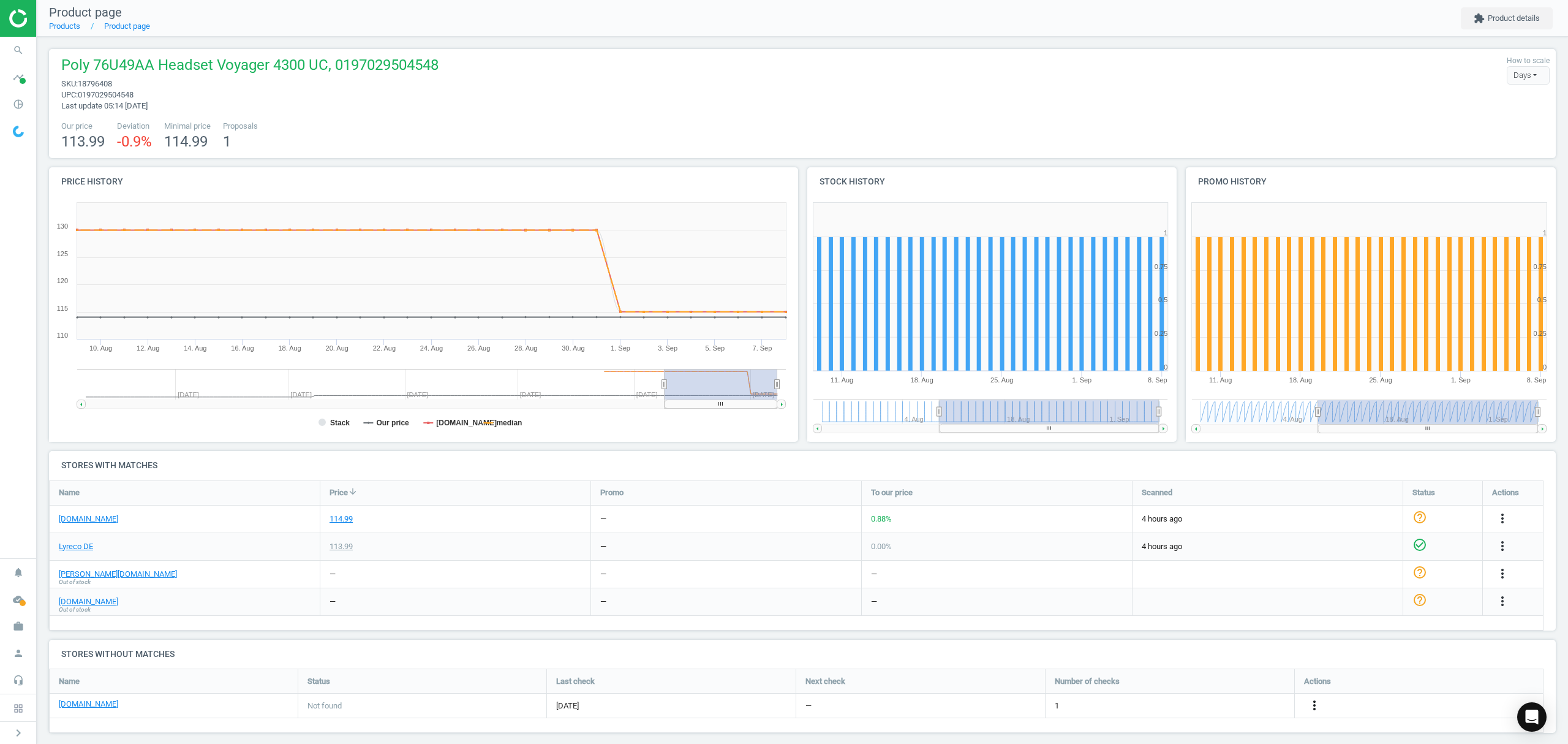
click at [1312, 707] on icon "more_vert" at bounding box center [1314, 705] width 15 height 15
click at [1190, 704] on link "Edit URL/product option" at bounding box center [1218, 706] width 168 height 19
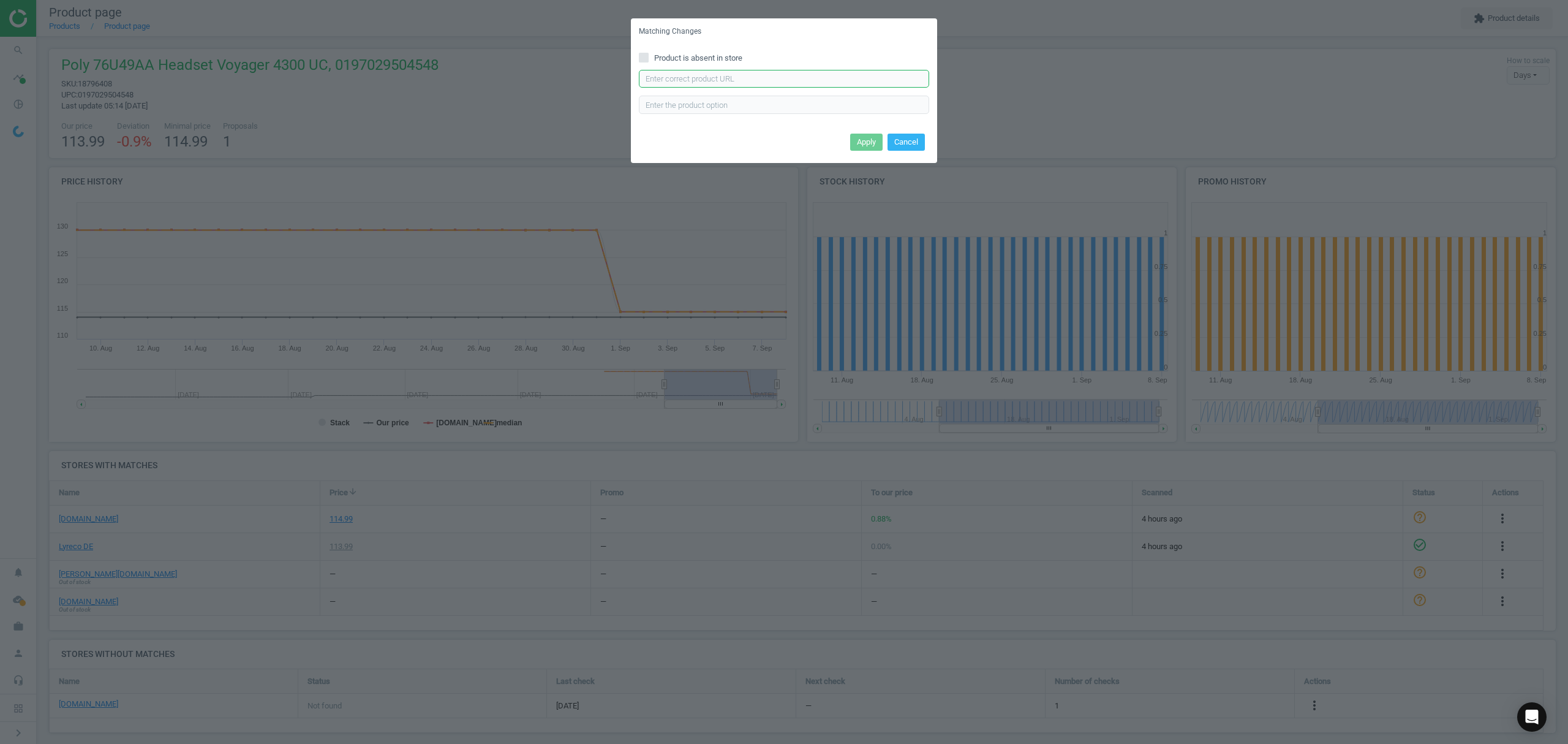
click at [754, 77] on input "text" at bounding box center [784, 78] width 290 height 19
paste input "https://www.office-discount.de/poly-voyager-4320-bluetooth-headset-514511"
type input "https://www.office-discount.de/poly-voyager-4320-bluetooth-headset-514511"
click at [859, 141] on button "Apply" at bounding box center [866, 142] width 32 height 17
